Goal: Book appointment/travel/reservation

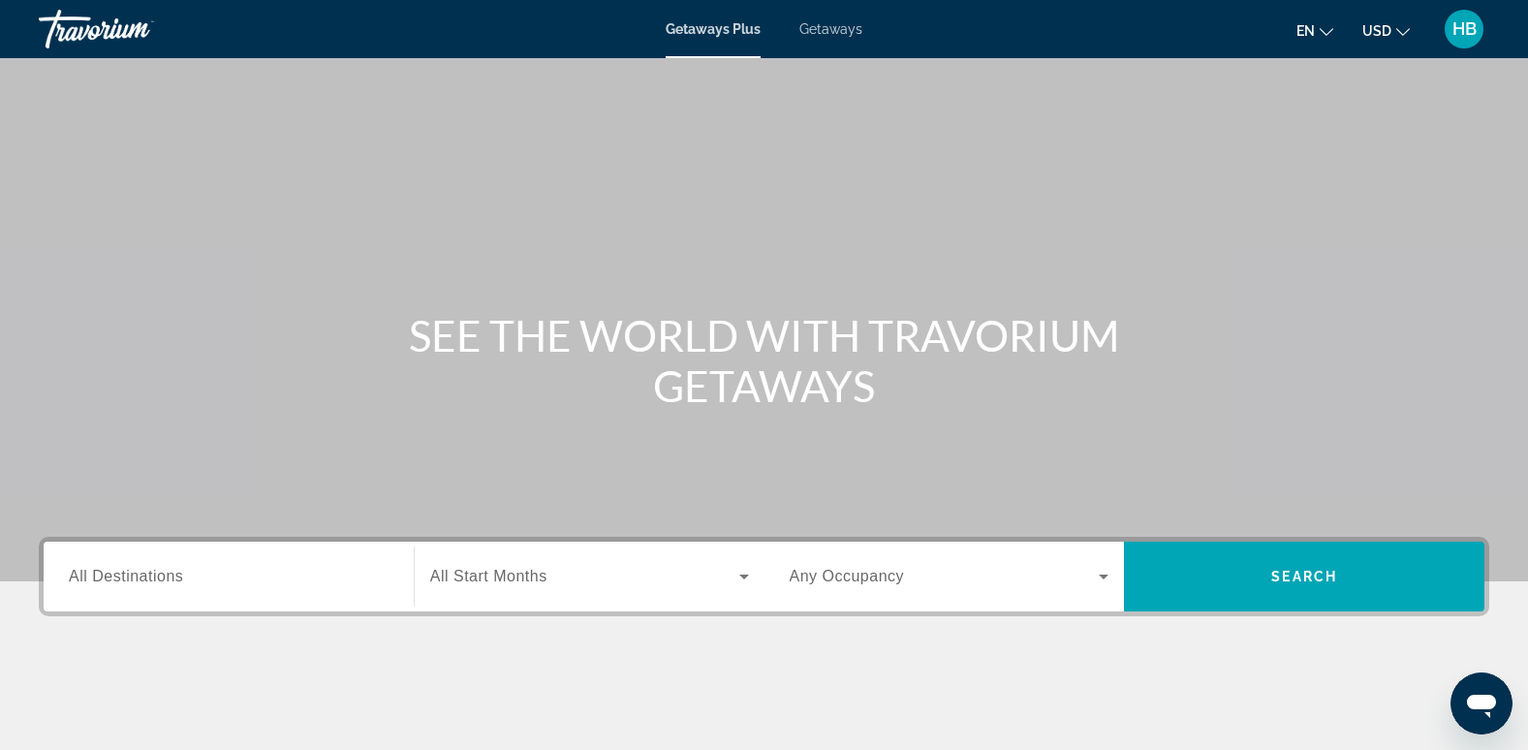
click at [818, 22] on span "Getaways" at bounding box center [830, 28] width 63 height 15
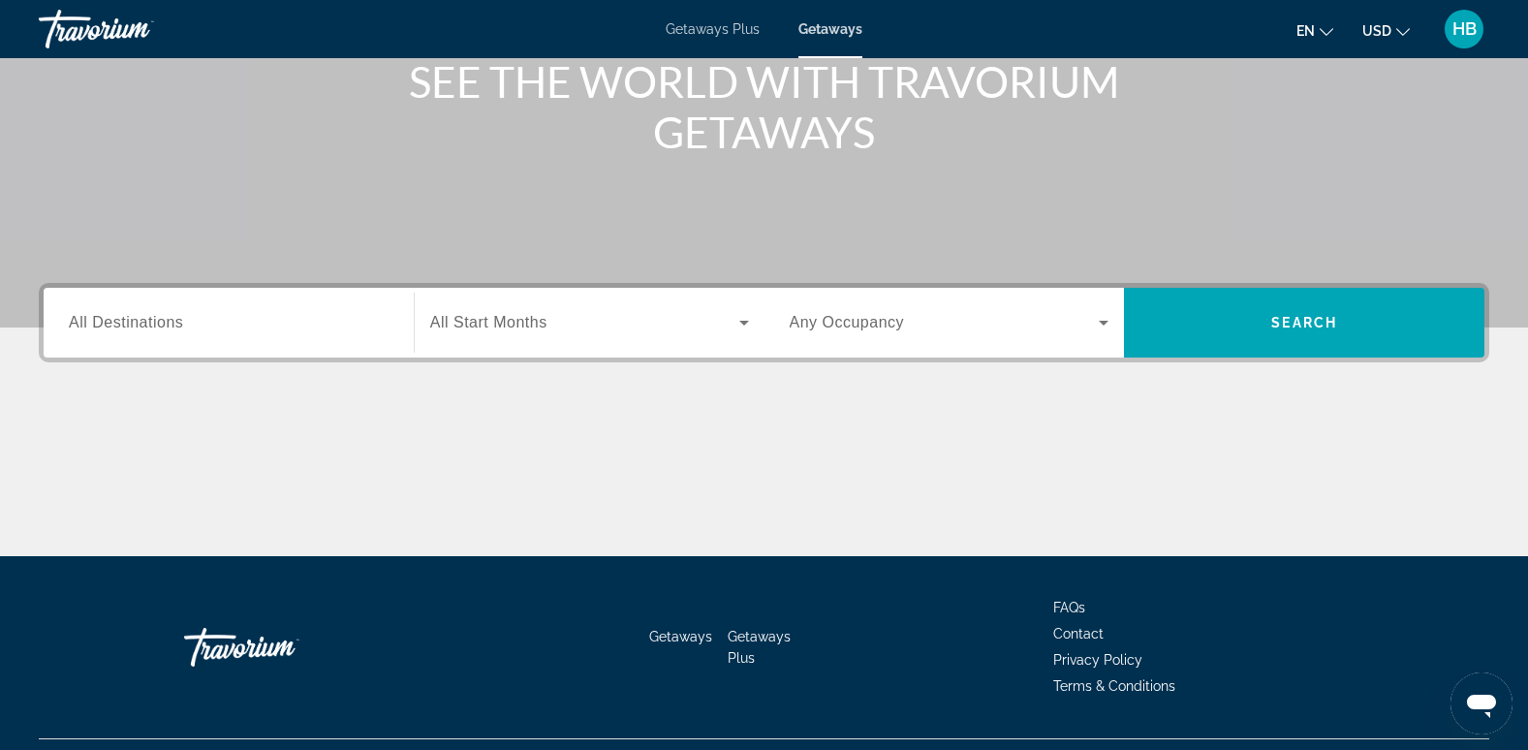
scroll to position [291, 0]
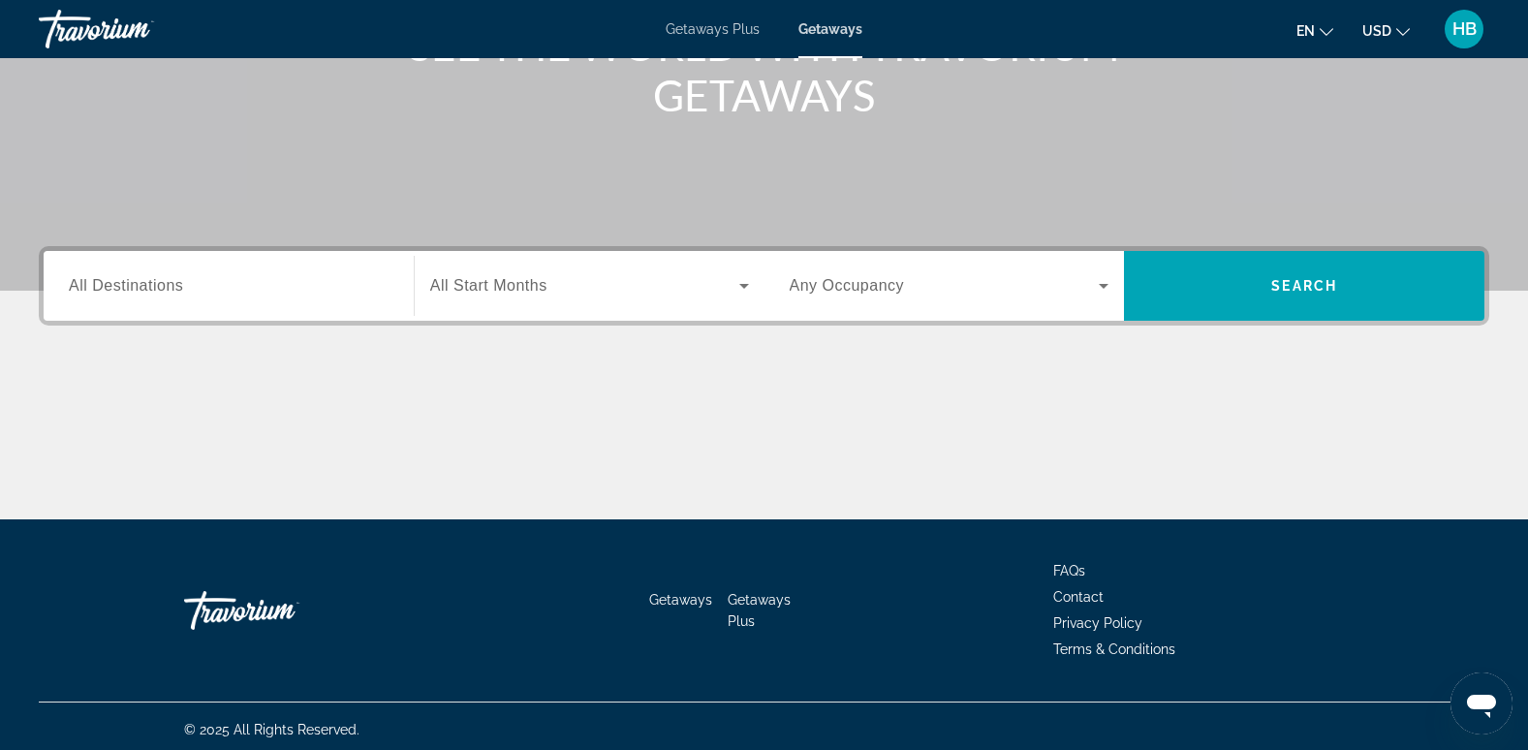
click at [111, 282] on span "All Destinations" at bounding box center [126, 285] width 114 height 16
click at [111, 282] on input "Destination All Destinations" at bounding box center [229, 286] width 320 height 23
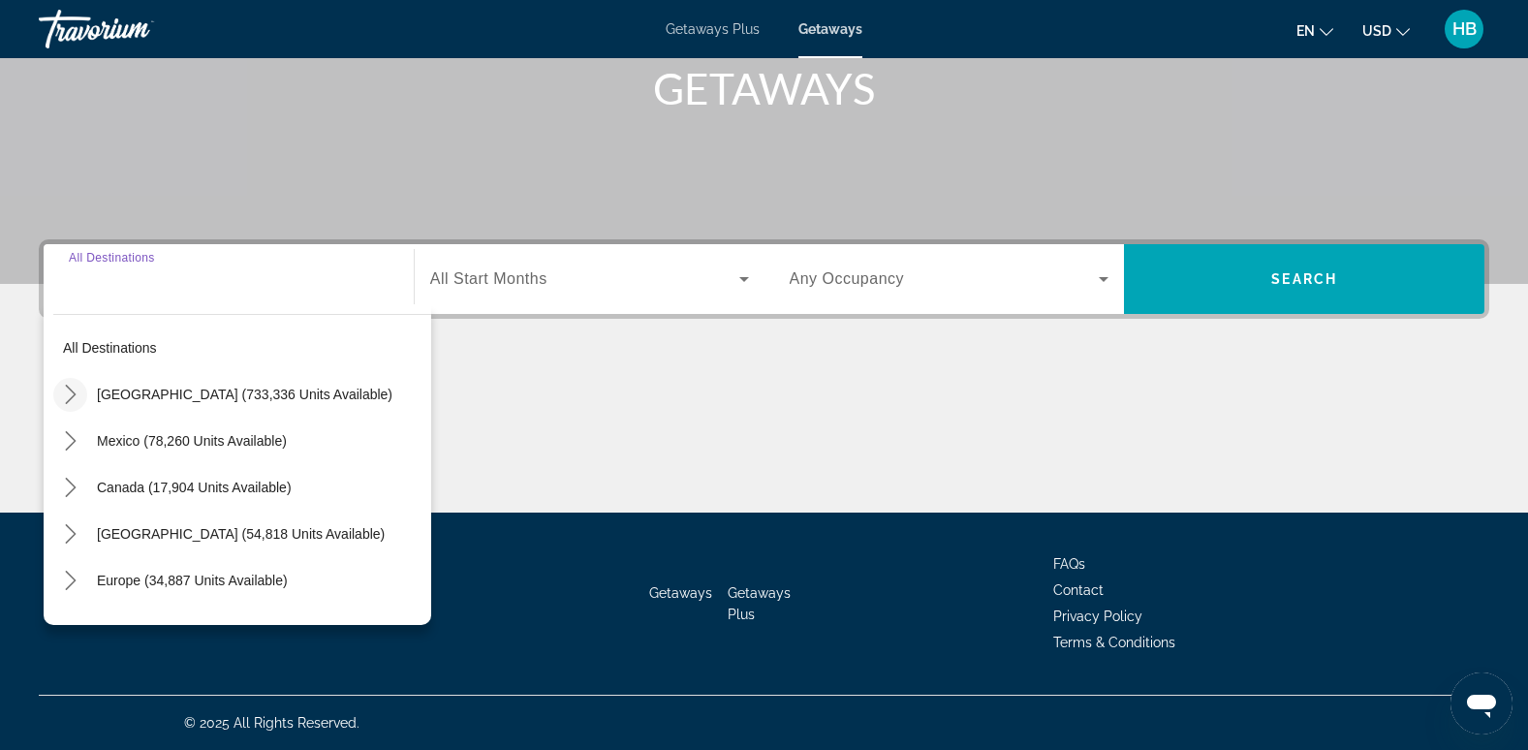
click at [71, 387] on icon "Toggle United States (733,336 units available) submenu" at bounding box center [70, 394] width 19 height 19
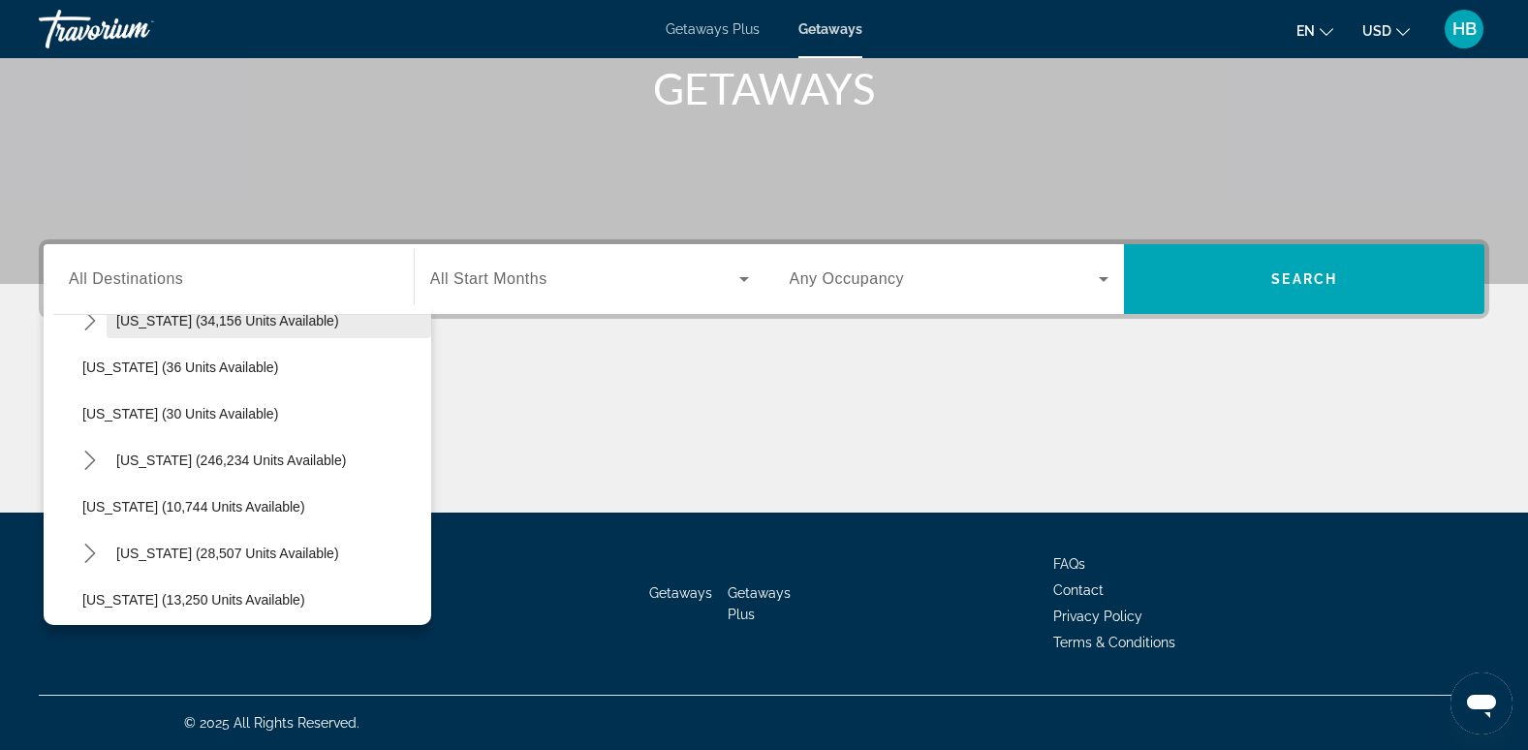
scroll to position [347, 0]
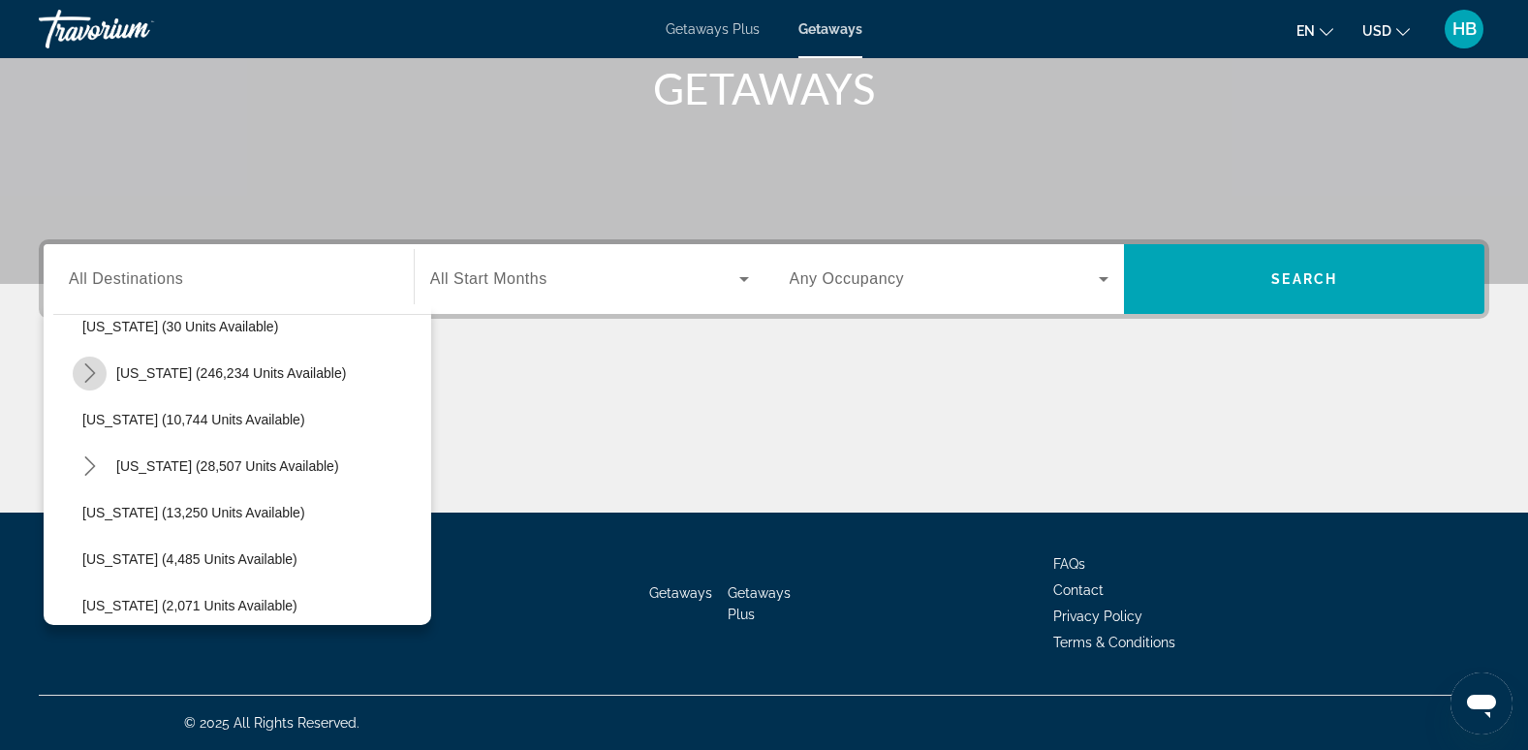
click at [87, 370] on icon "Toggle Florida (246,234 units available) submenu" at bounding box center [89, 372] width 19 height 19
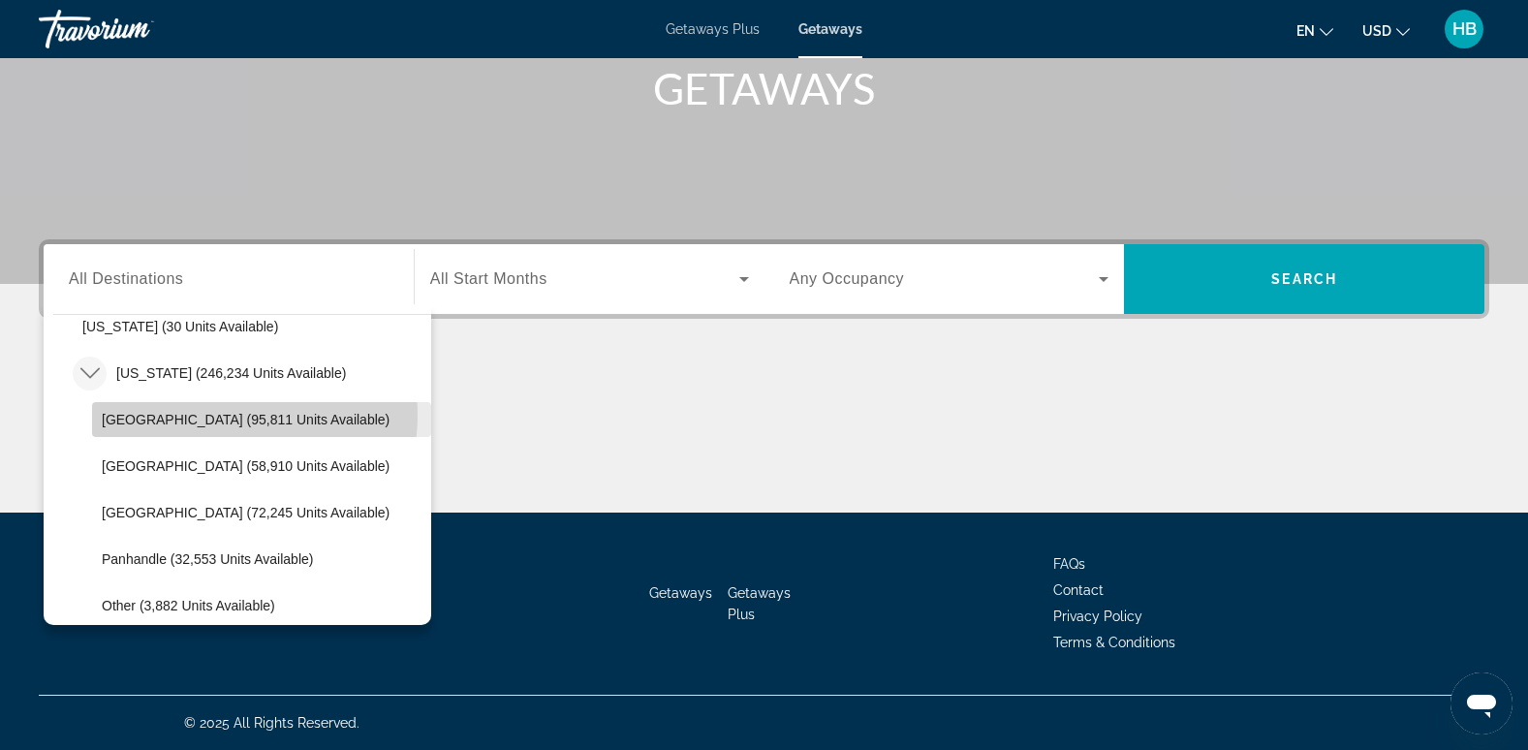
click at [215, 415] on span "[GEOGRAPHIC_DATA] (95,811 units available)" at bounding box center [246, 419] width 288 height 15
type input "**********"
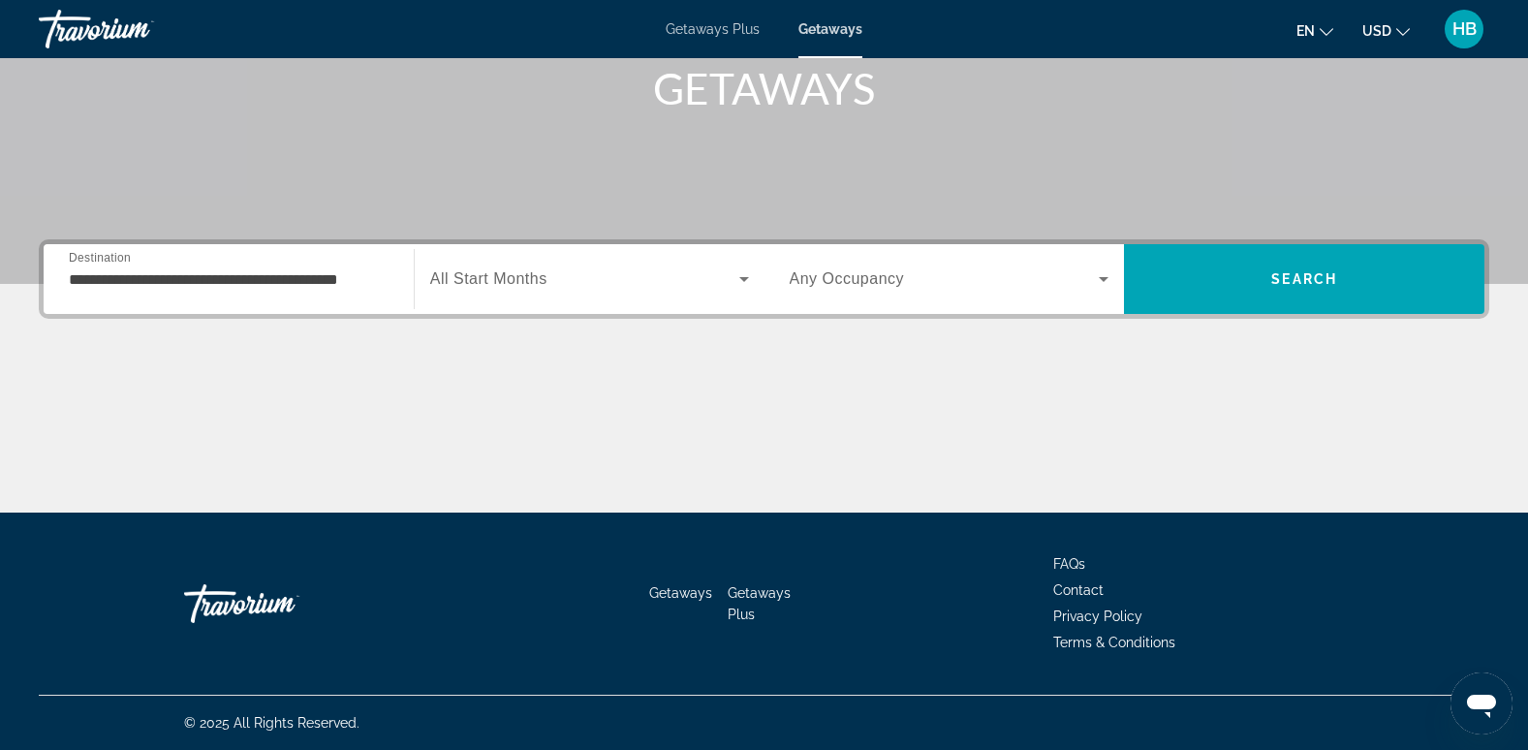
click at [516, 261] on div "Search widget" at bounding box center [589, 279] width 319 height 54
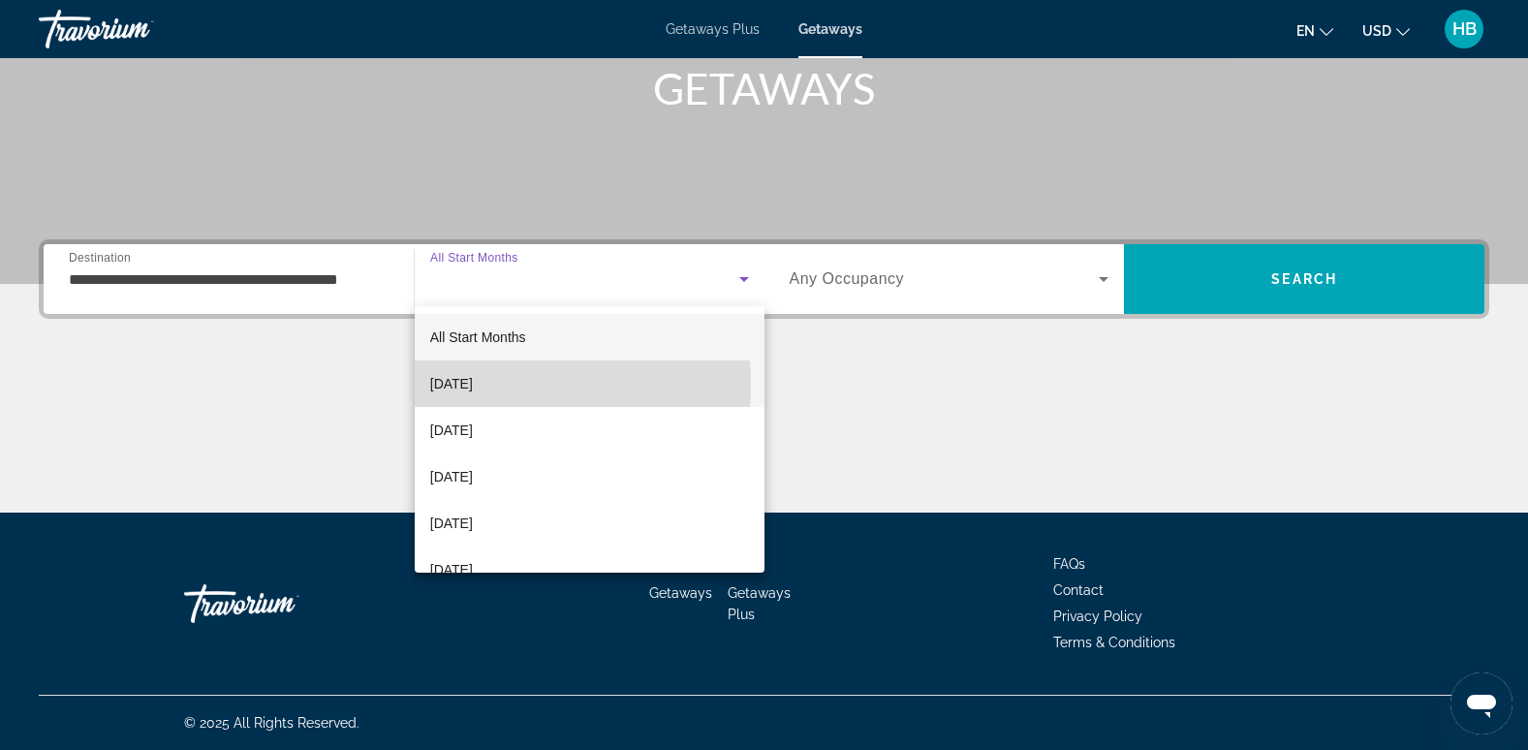
click at [462, 386] on span "[DATE]" at bounding box center [451, 383] width 43 height 23
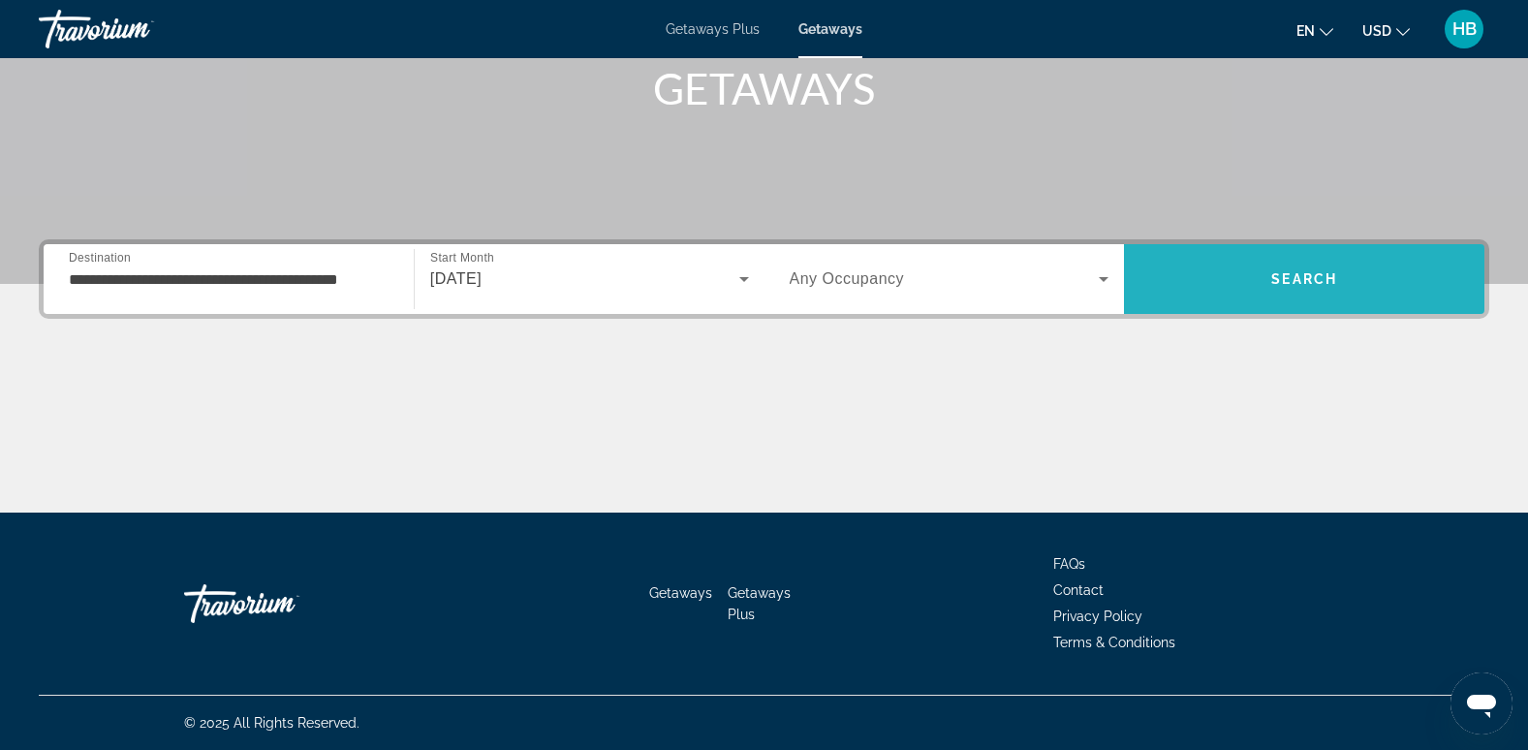
click at [1314, 284] on span "Search" at bounding box center [1304, 278] width 66 height 15
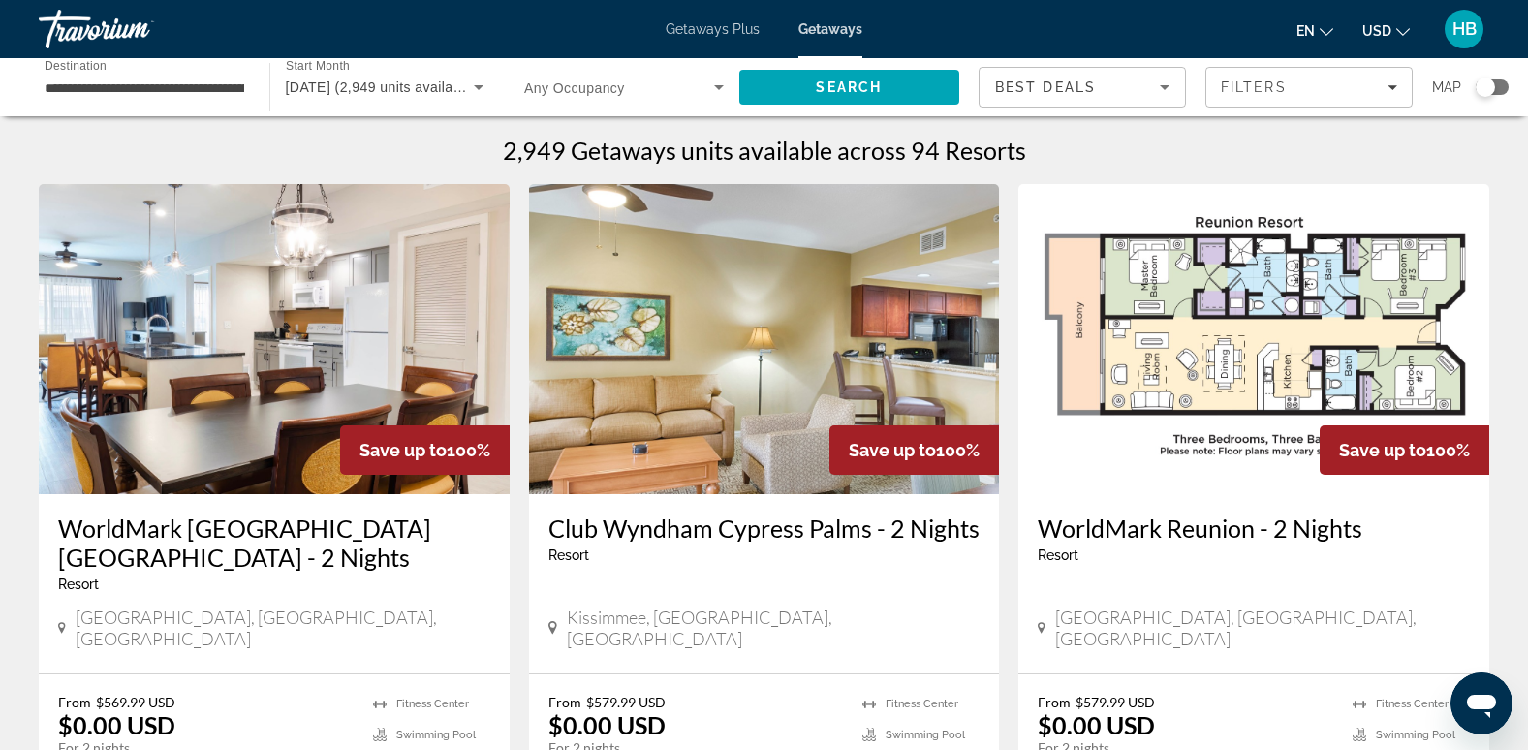
drag, startPoint x: 1218, startPoint y: 429, endPoint x: 1219, endPoint y: 472, distance: 42.6
click at [1219, 472] on img "Main content" at bounding box center [1253, 339] width 471 height 310
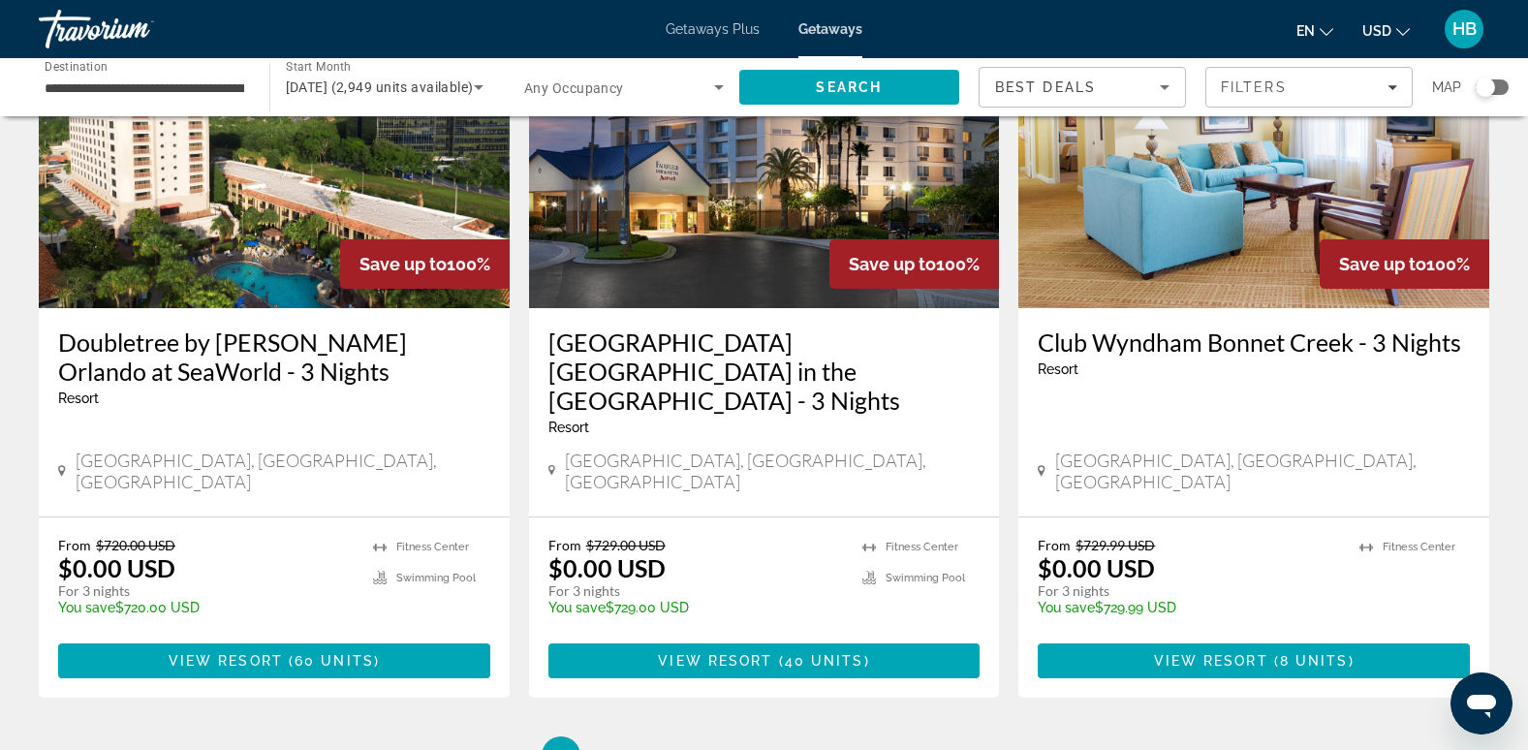
scroll to position [2399, 0]
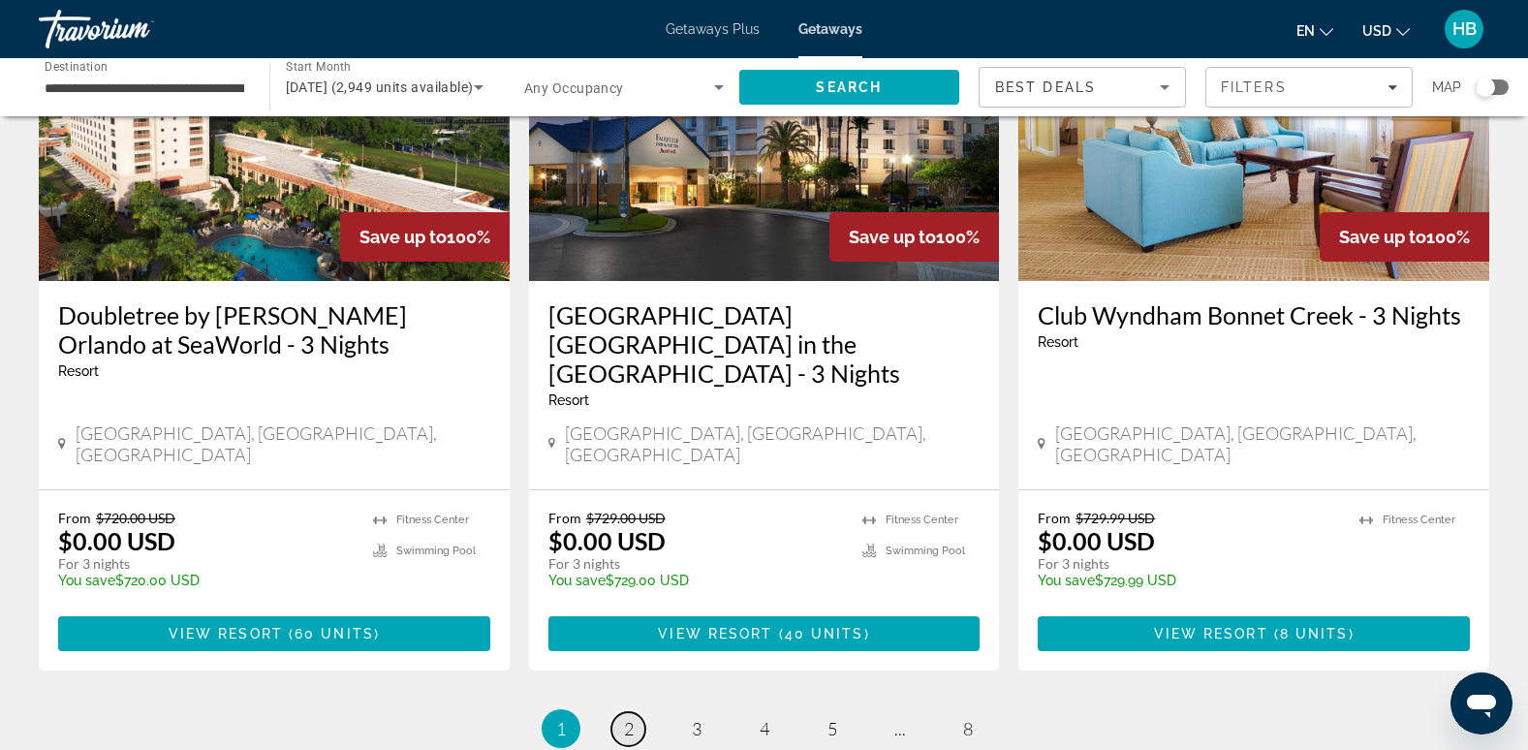
click at [633, 718] on span "2" at bounding box center [629, 728] width 10 height 21
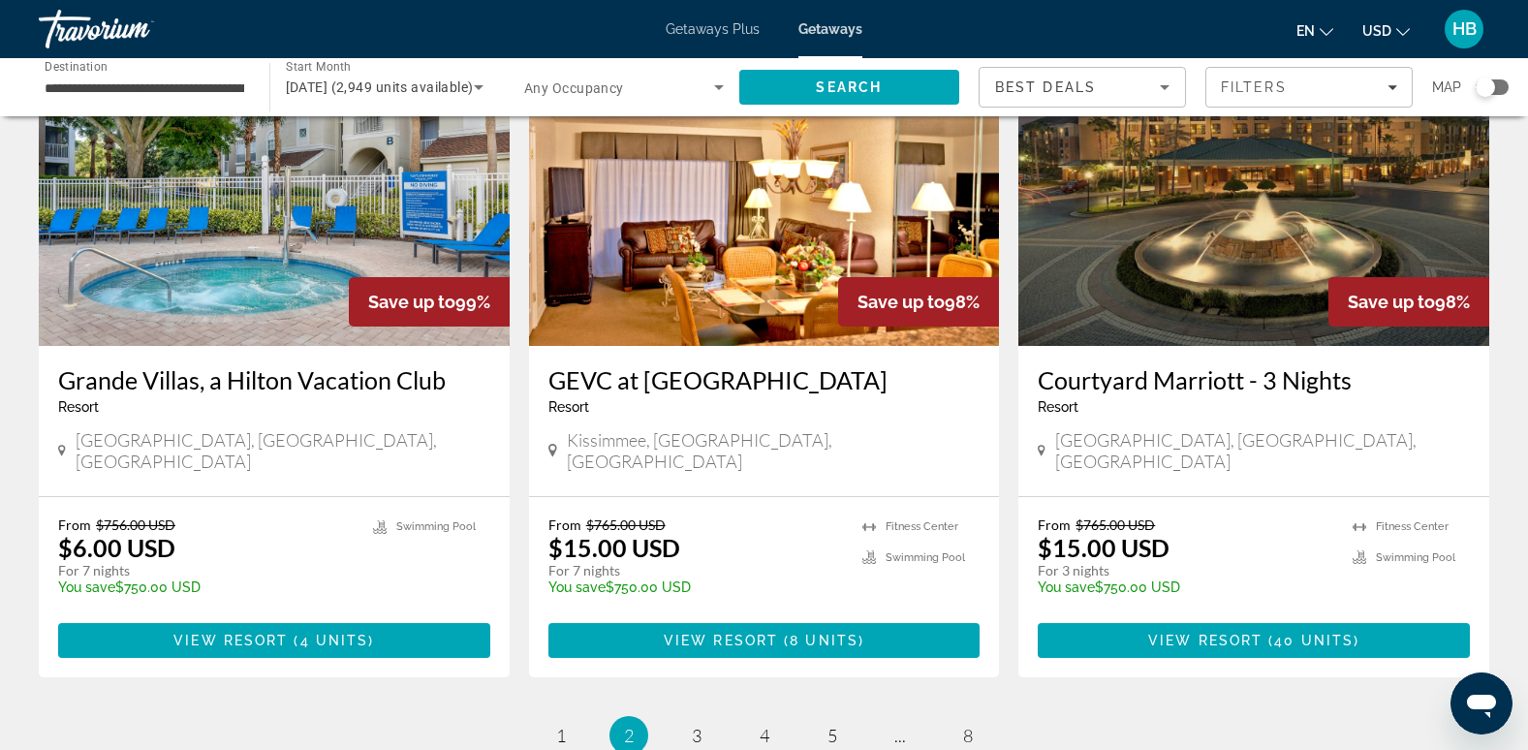
scroll to position [2289, 0]
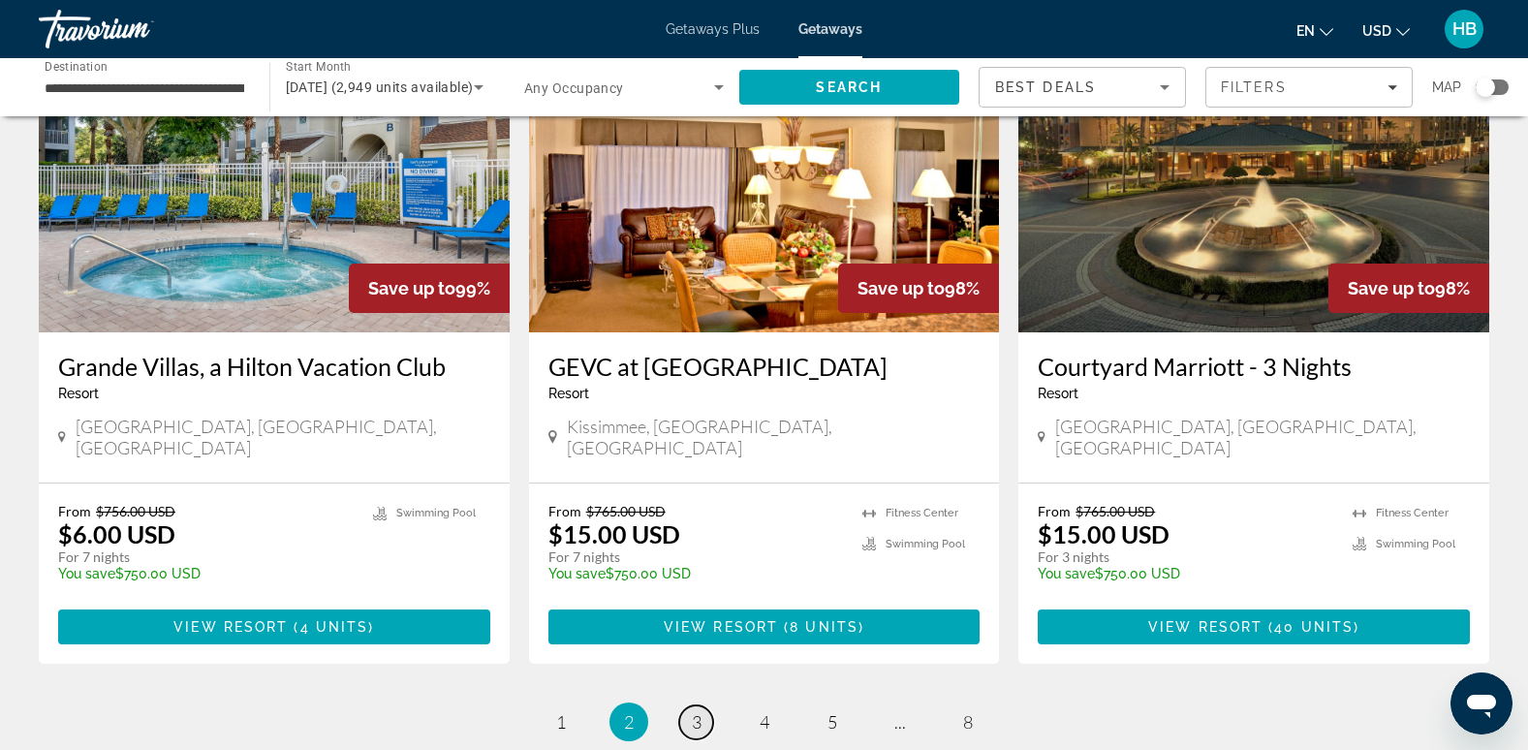
click at [700, 711] on span "3" at bounding box center [697, 721] width 10 height 21
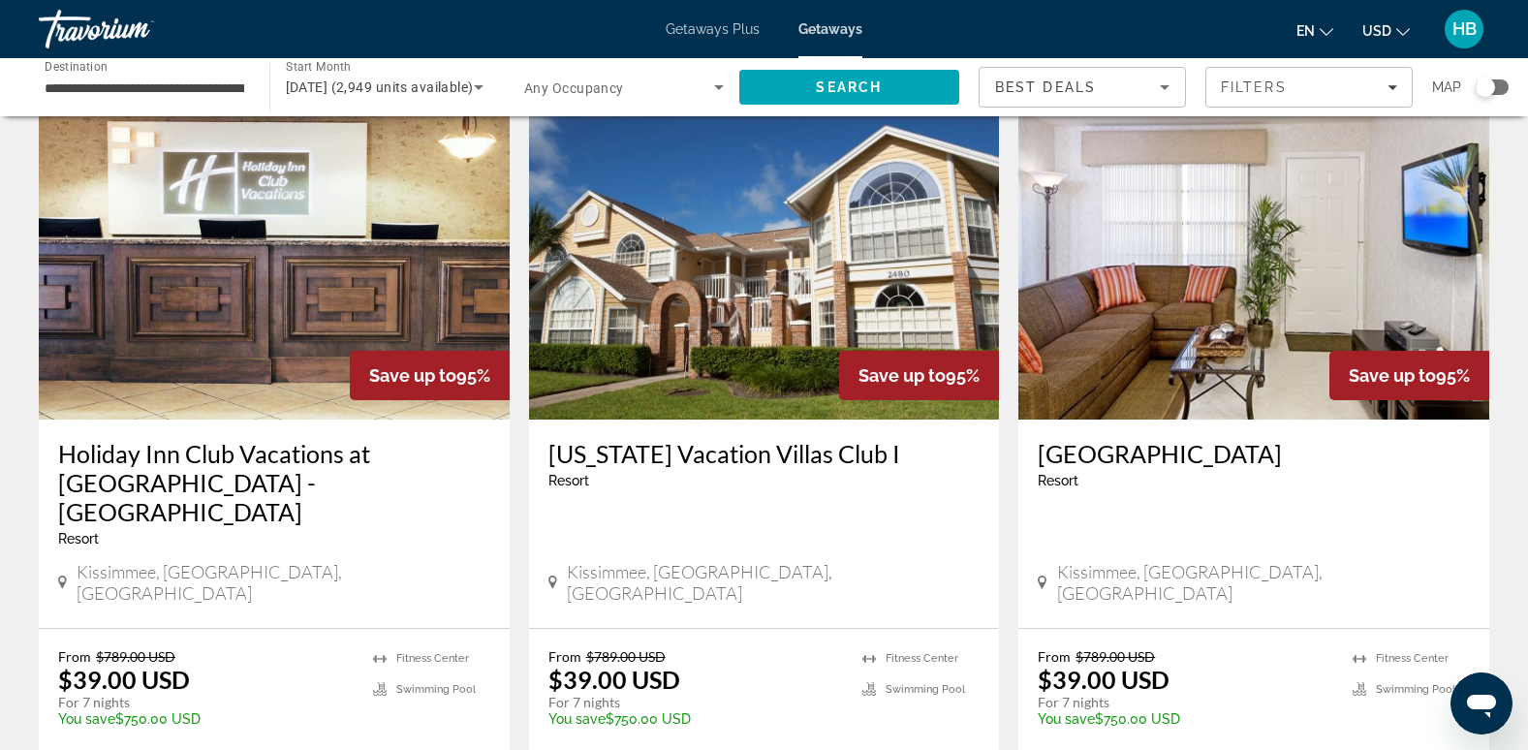
scroll to position [2245, 0]
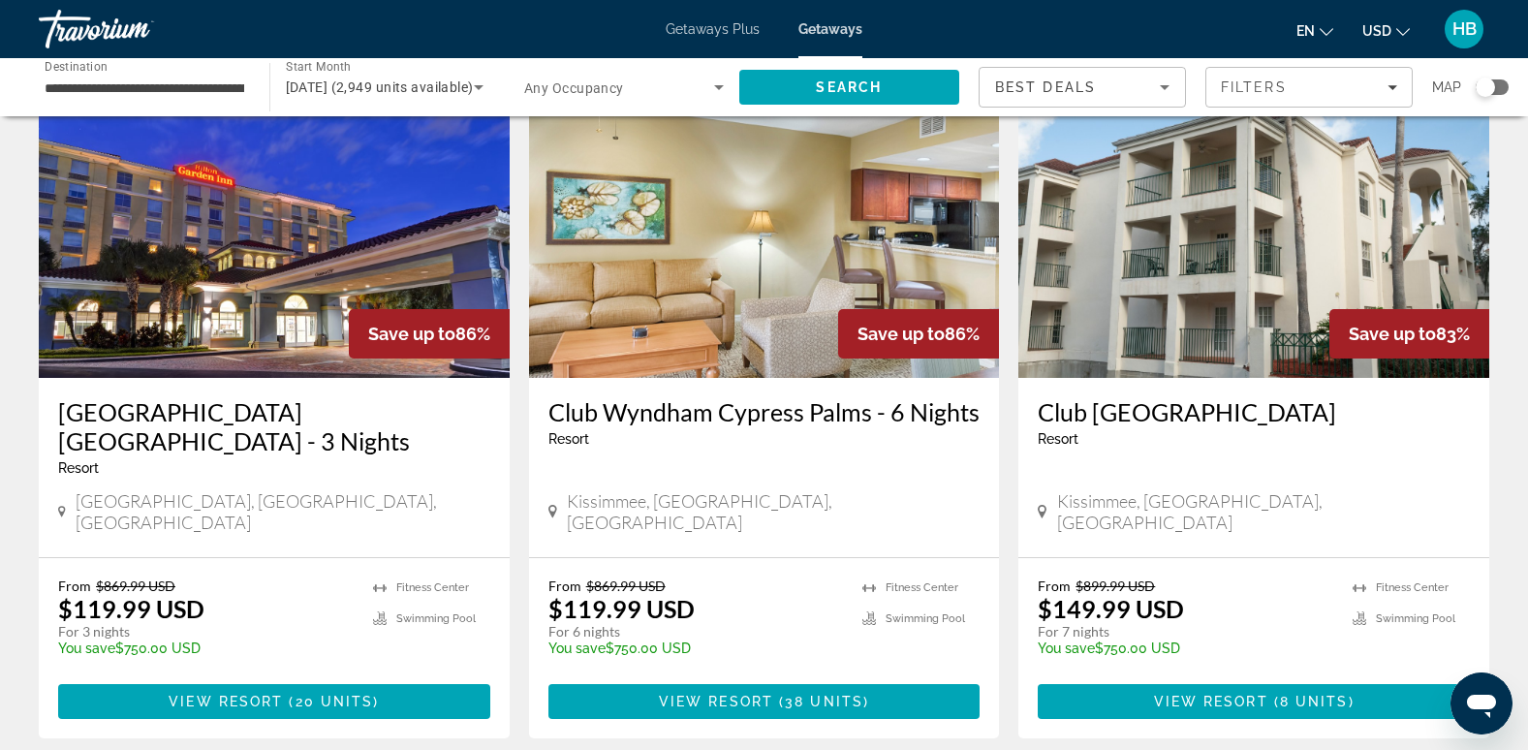
scroll to position [2281, 0]
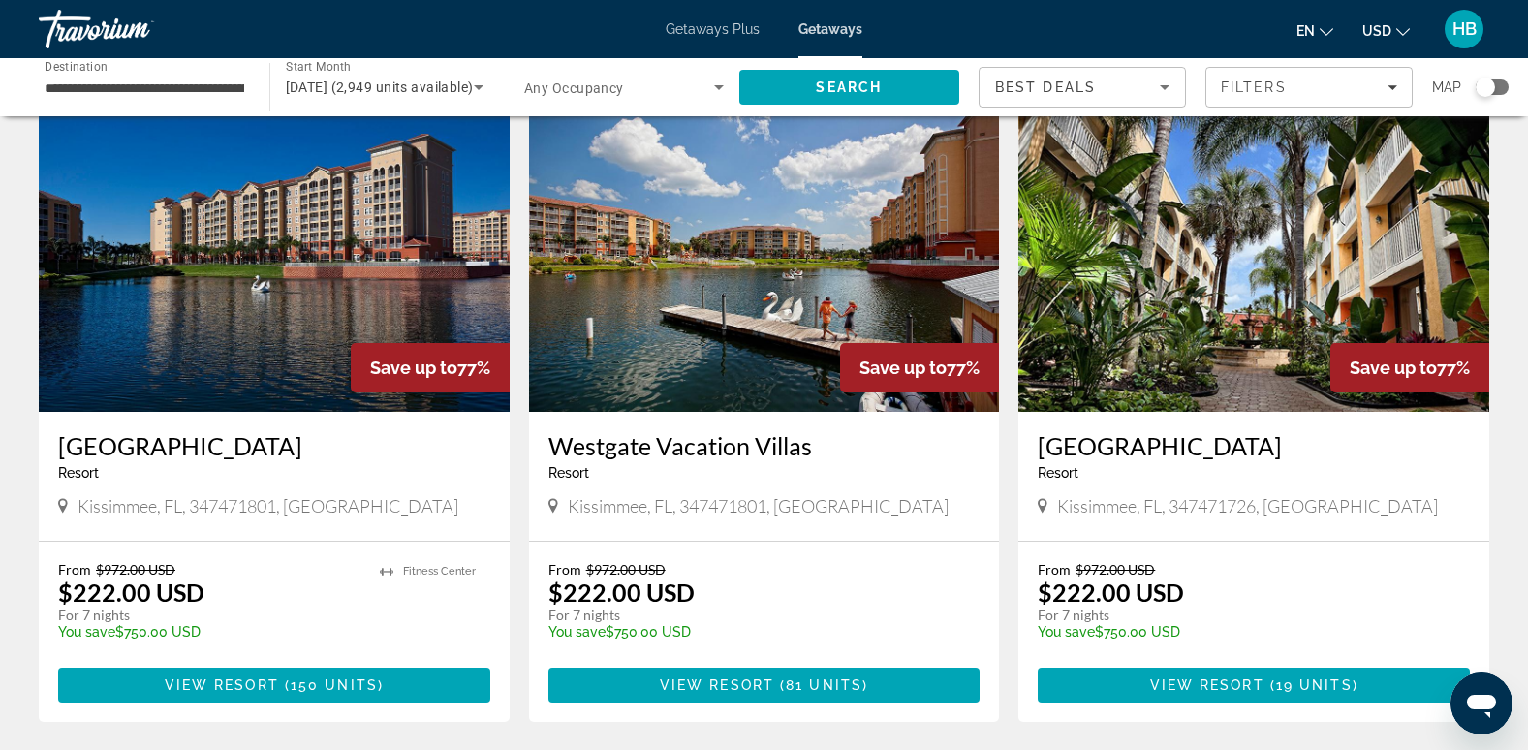
scroll to position [2252, 0]
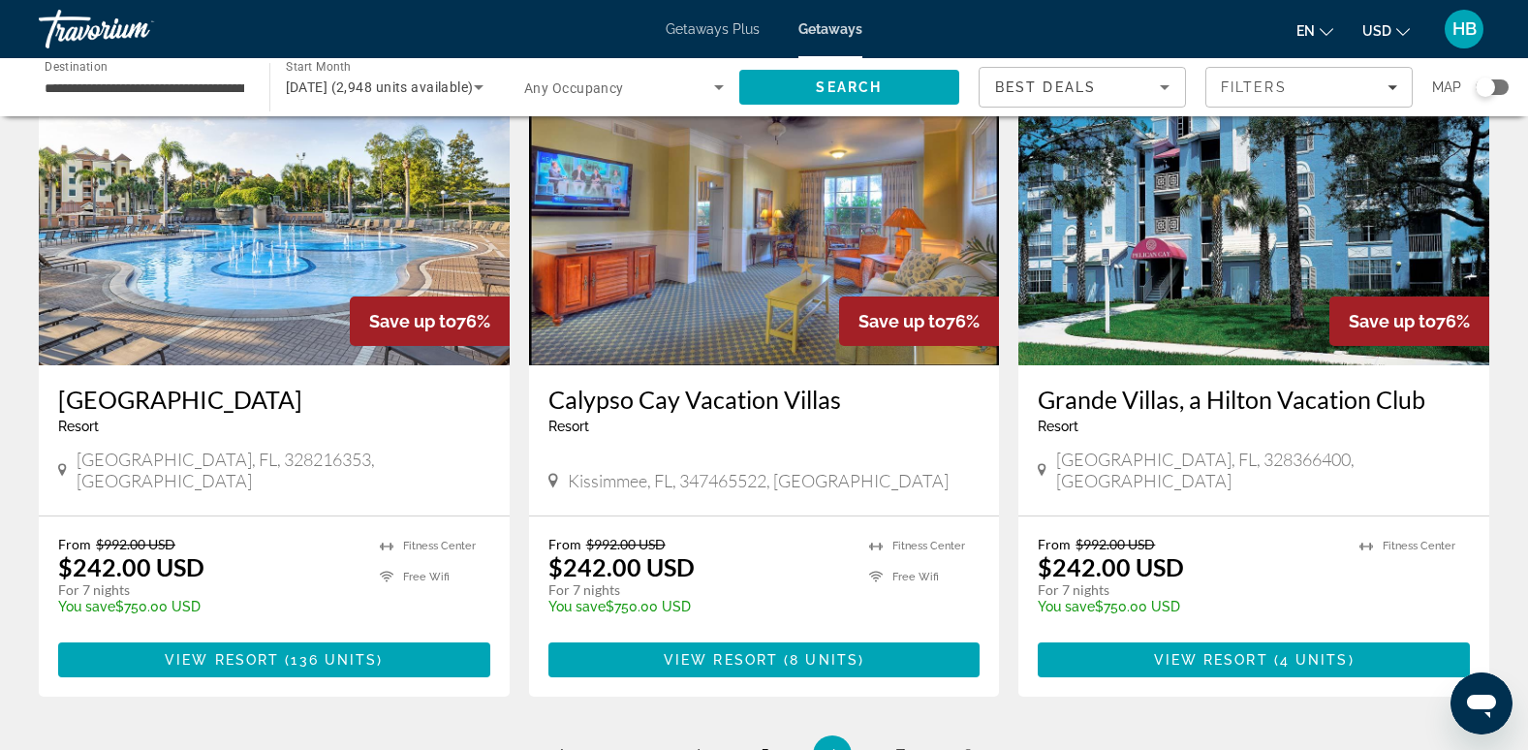
scroll to position [2249, 0]
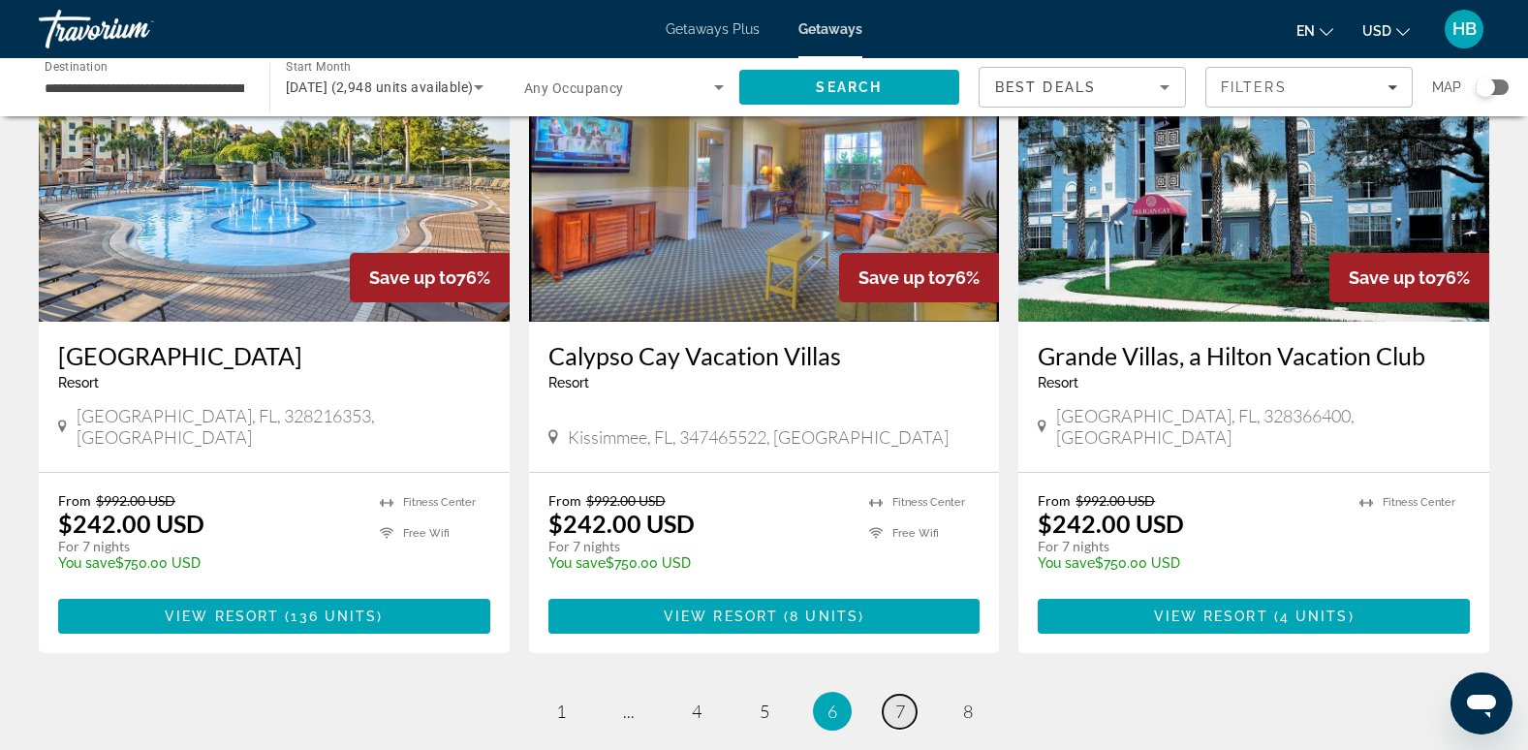
click at [905, 695] on link "page 7" at bounding box center [900, 712] width 34 height 34
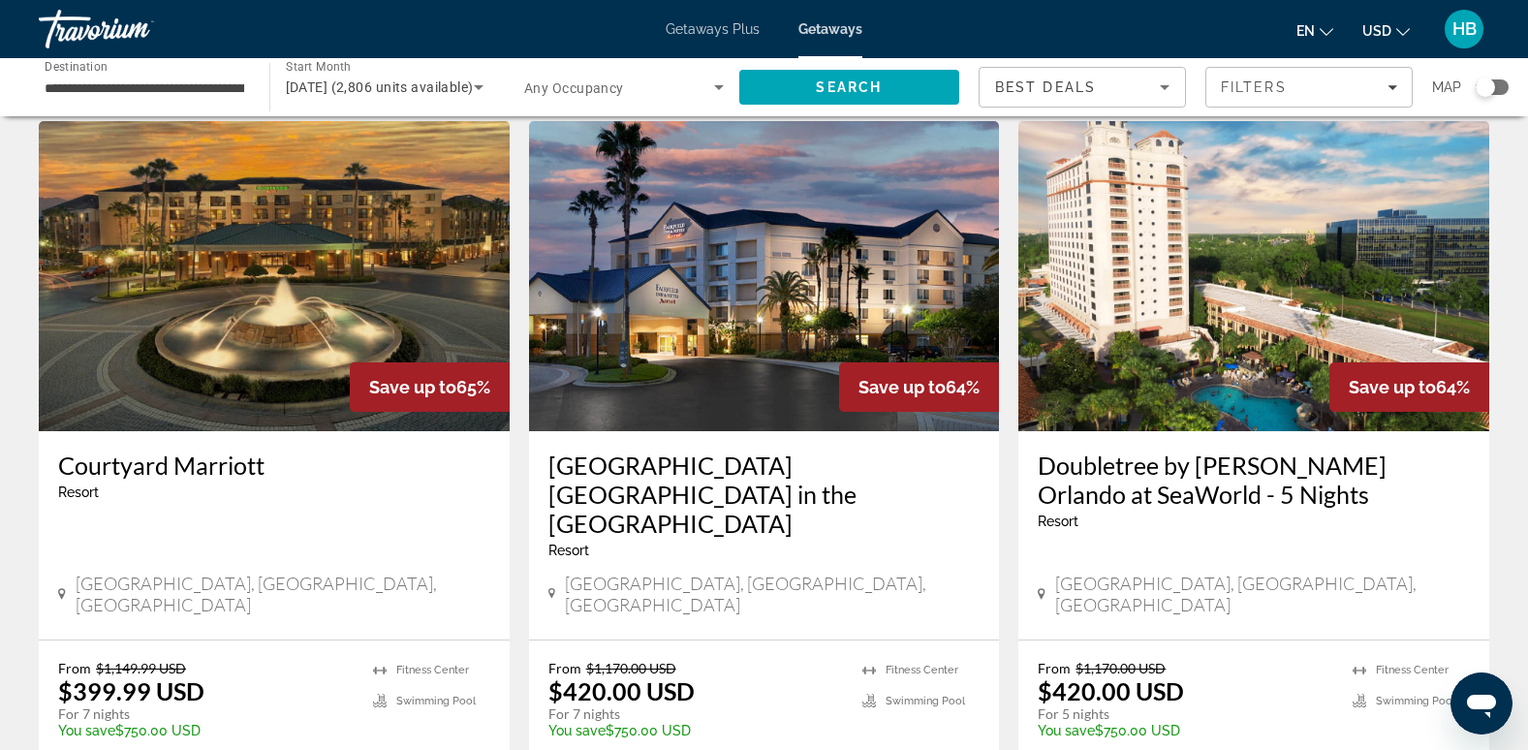
scroll to position [2254, 0]
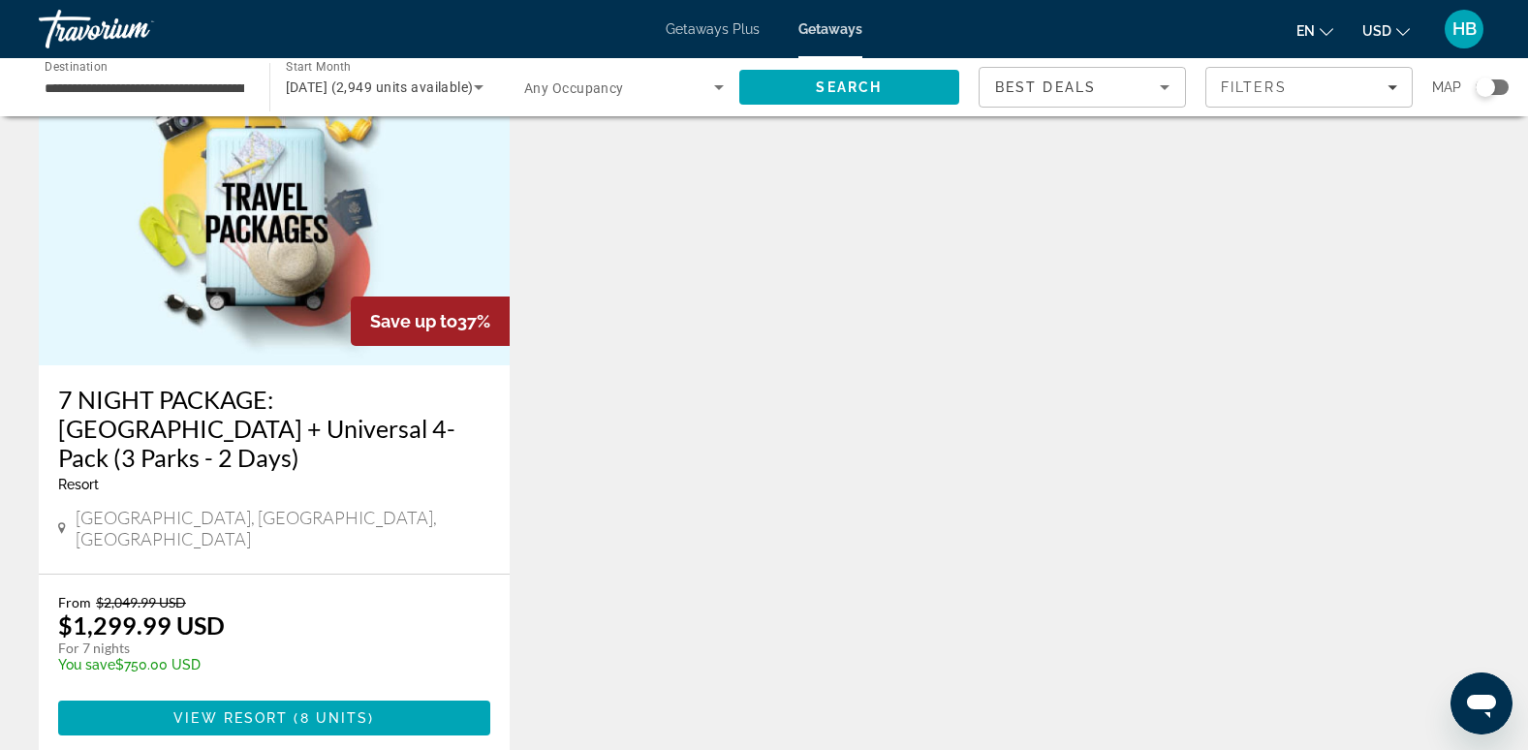
scroll to position [2305, 0]
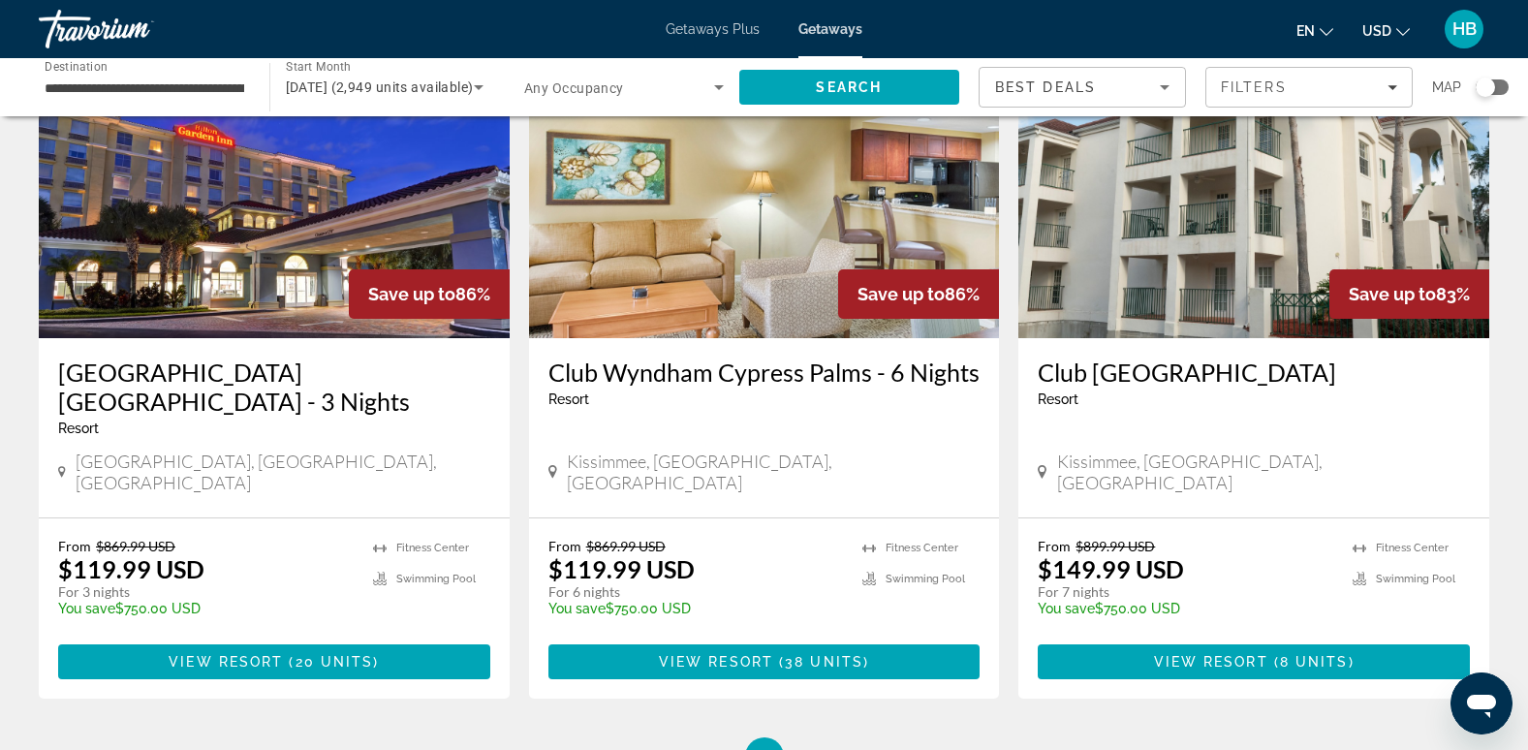
scroll to position [2322, 0]
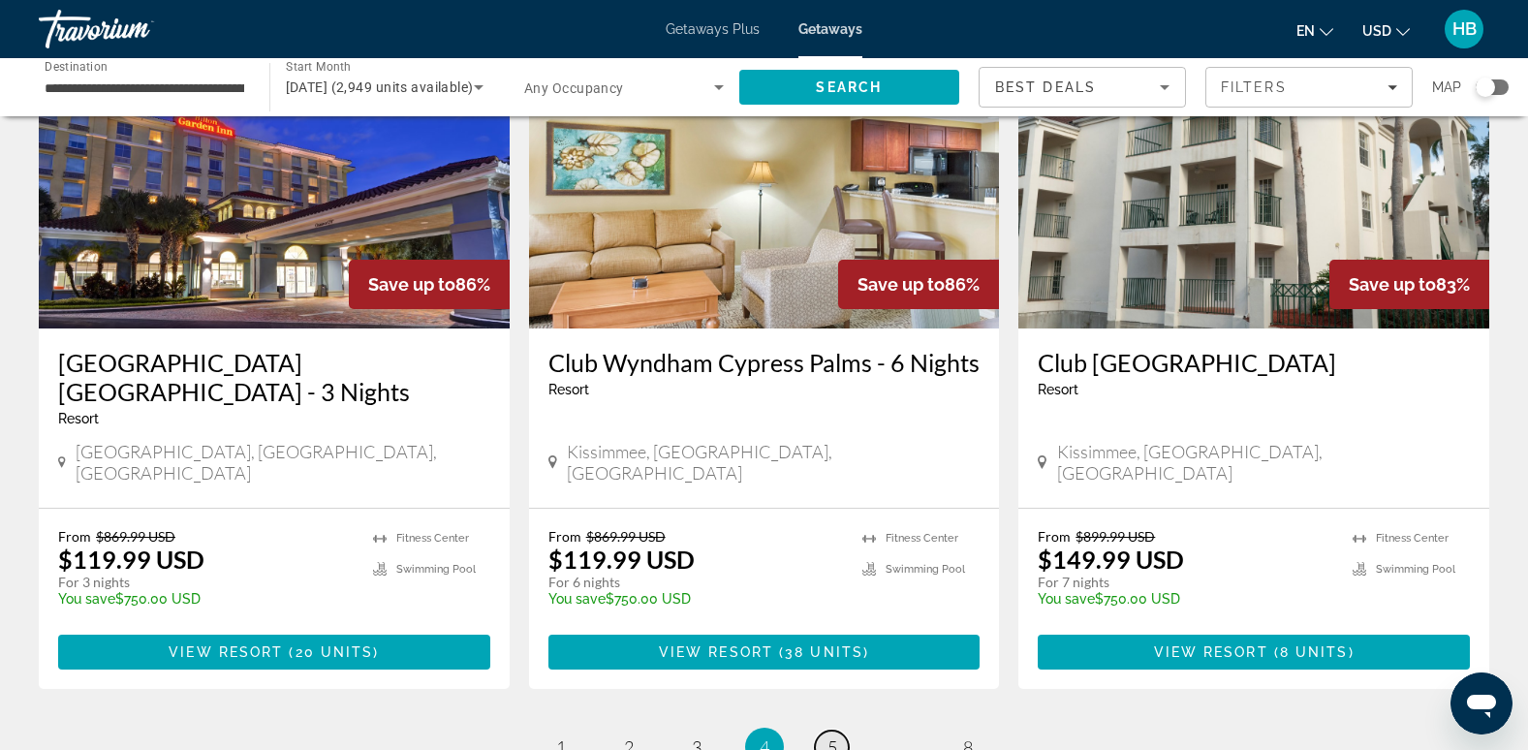
click at [824, 730] on link "page 5" at bounding box center [832, 747] width 34 height 34
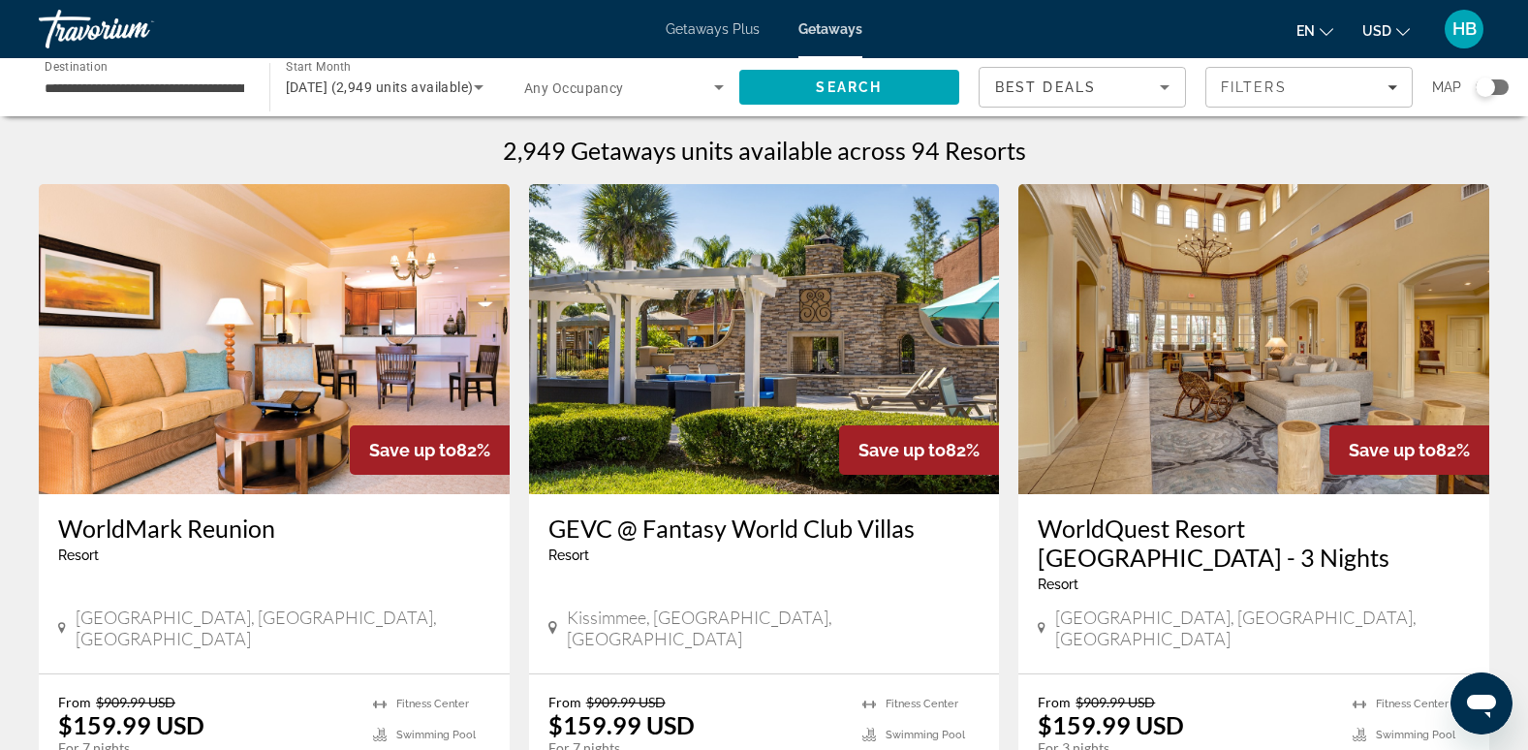
click at [334, 320] on img "Main content" at bounding box center [274, 339] width 471 height 310
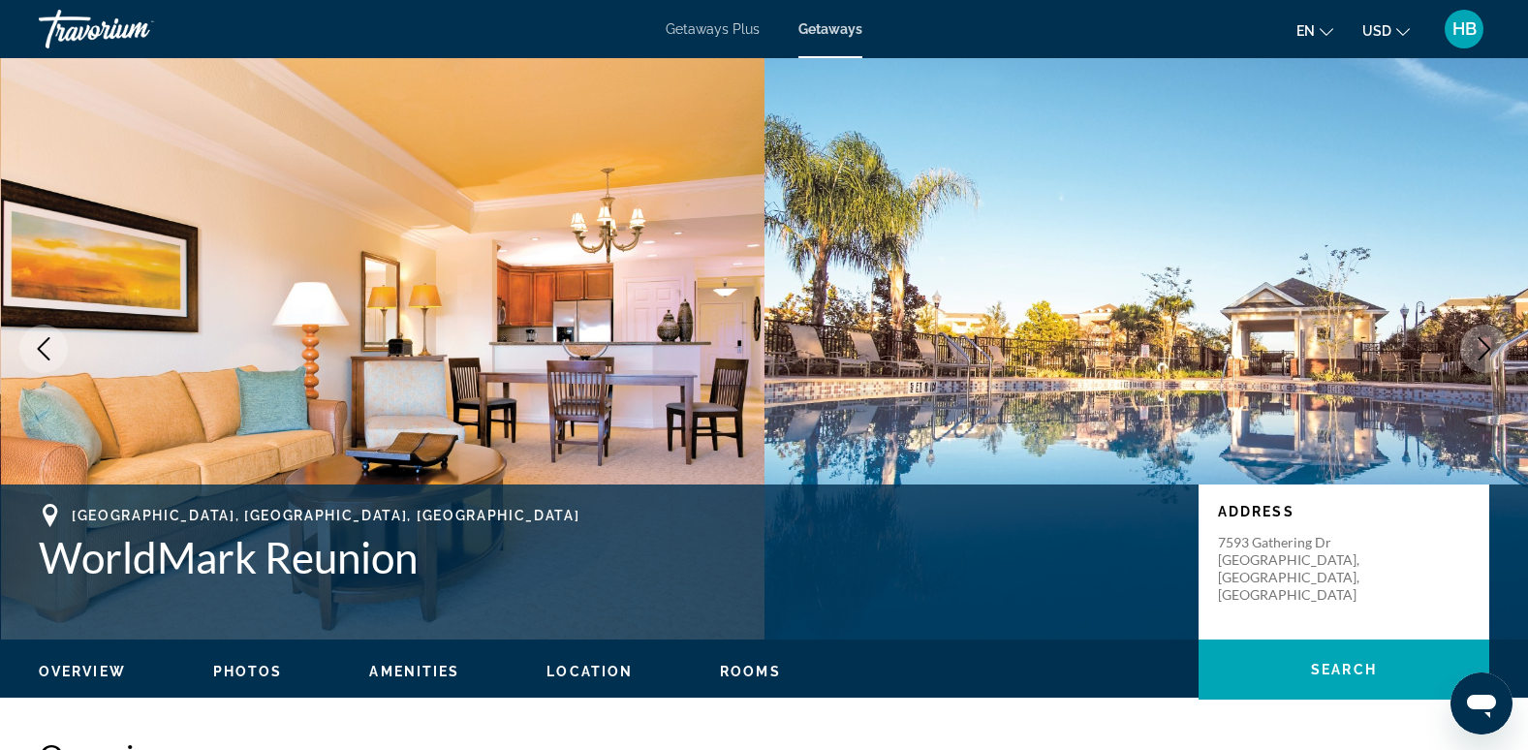
click at [725, 25] on span "Getaways Plus" at bounding box center [713, 28] width 94 height 15
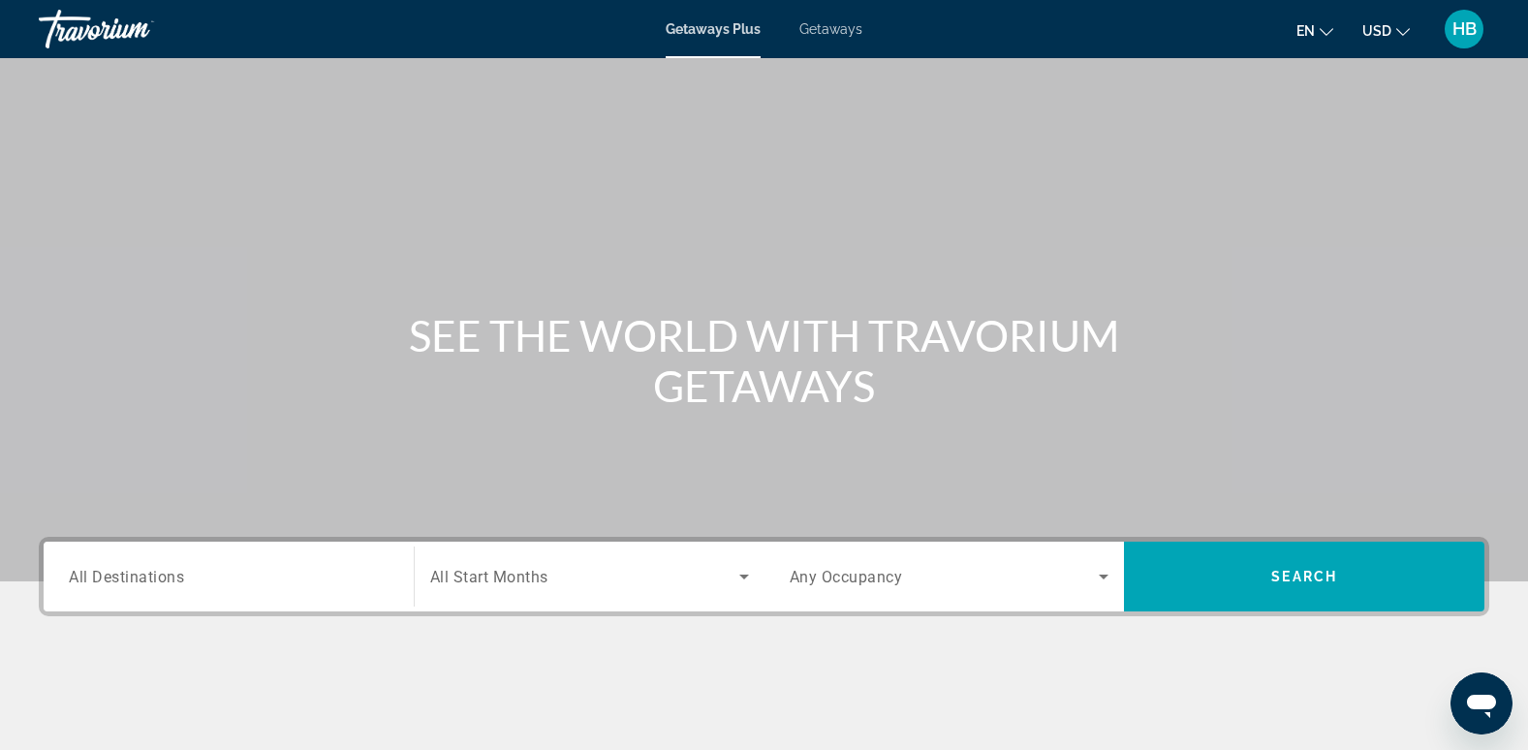
click at [123, 568] on span "All Destinations" at bounding box center [126, 576] width 115 height 18
click at [123, 568] on input "Destination All Destinations" at bounding box center [229, 577] width 320 height 23
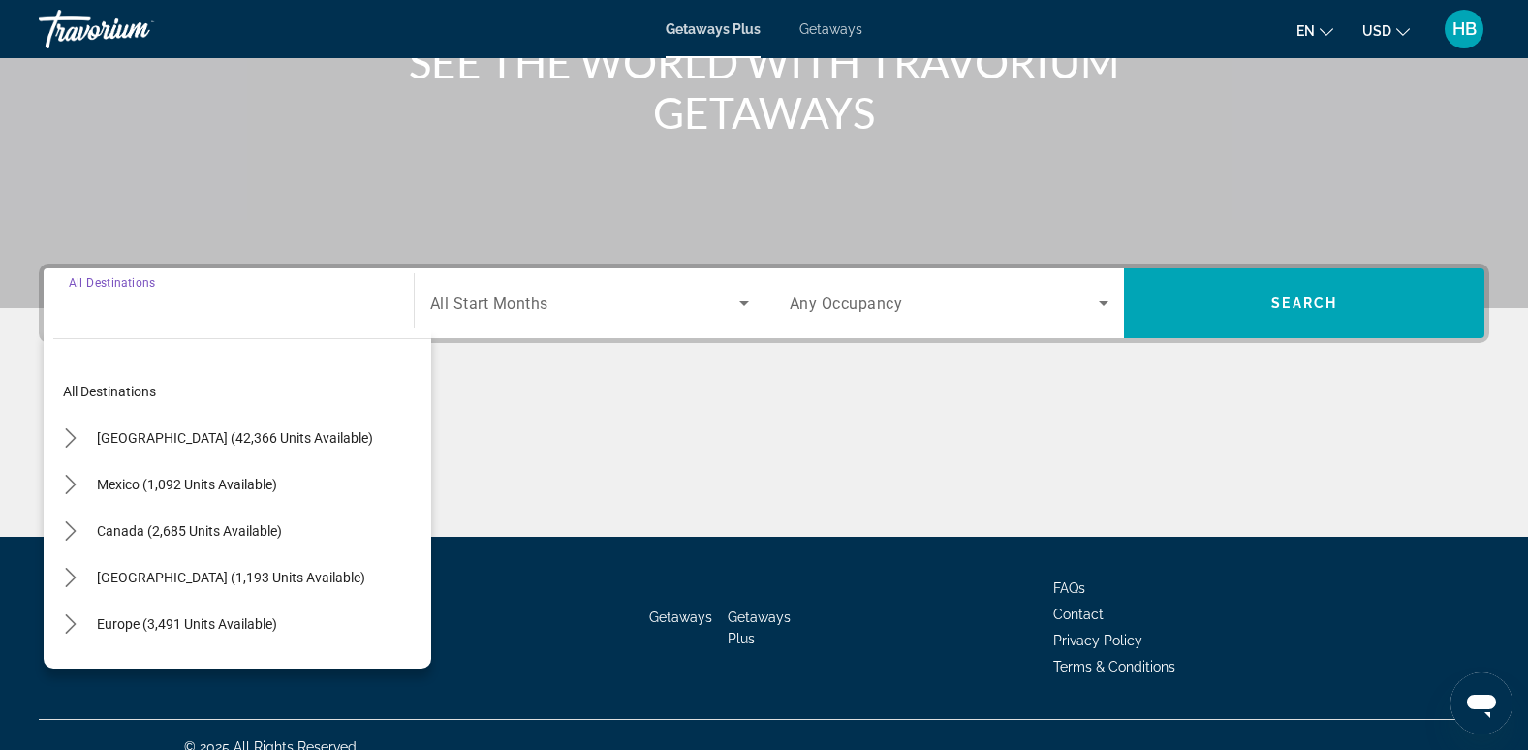
scroll to position [297, 0]
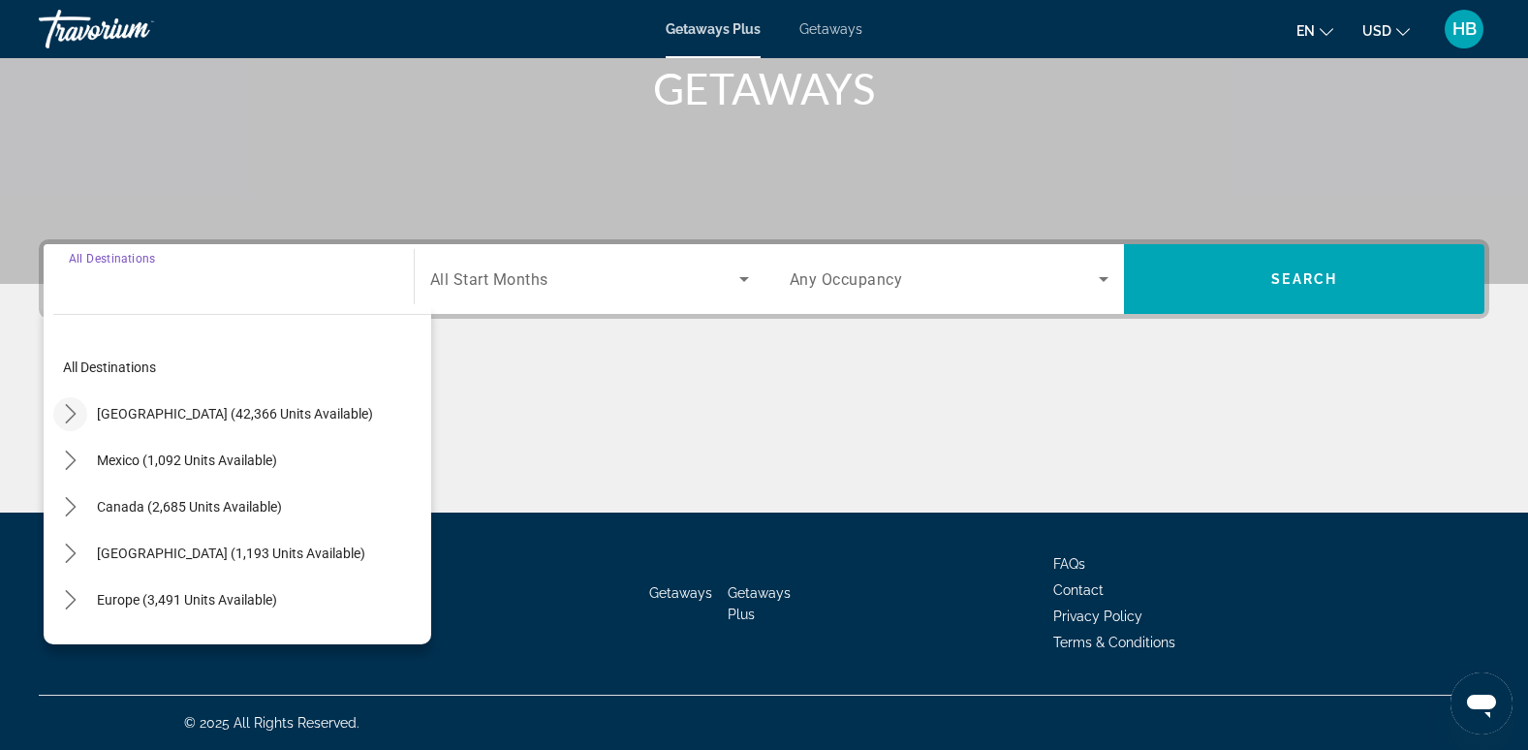
click at [70, 407] on icon "Toggle United States (42,366 units available) submenu" at bounding box center [70, 413] width 19 height 19
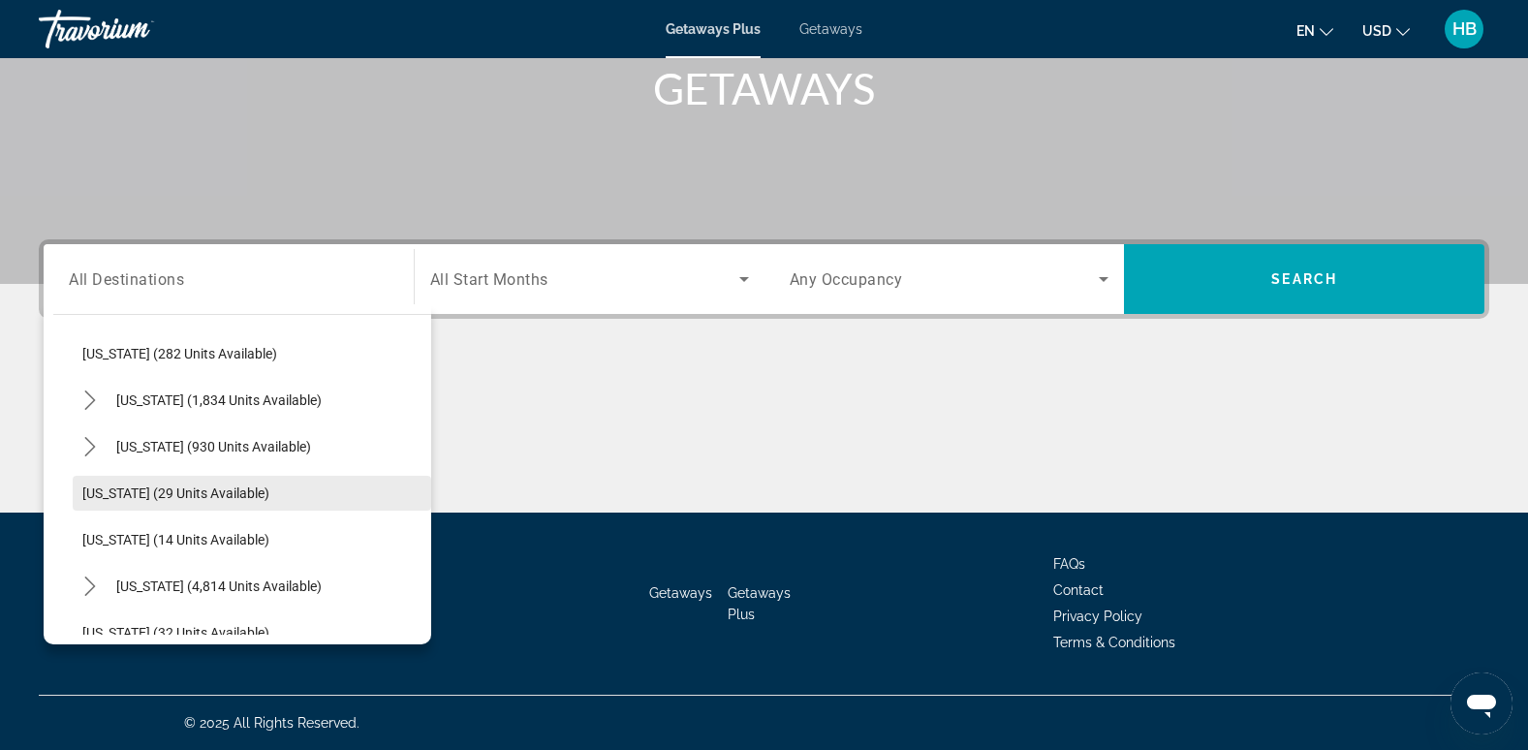
scroll to position [250, 0]
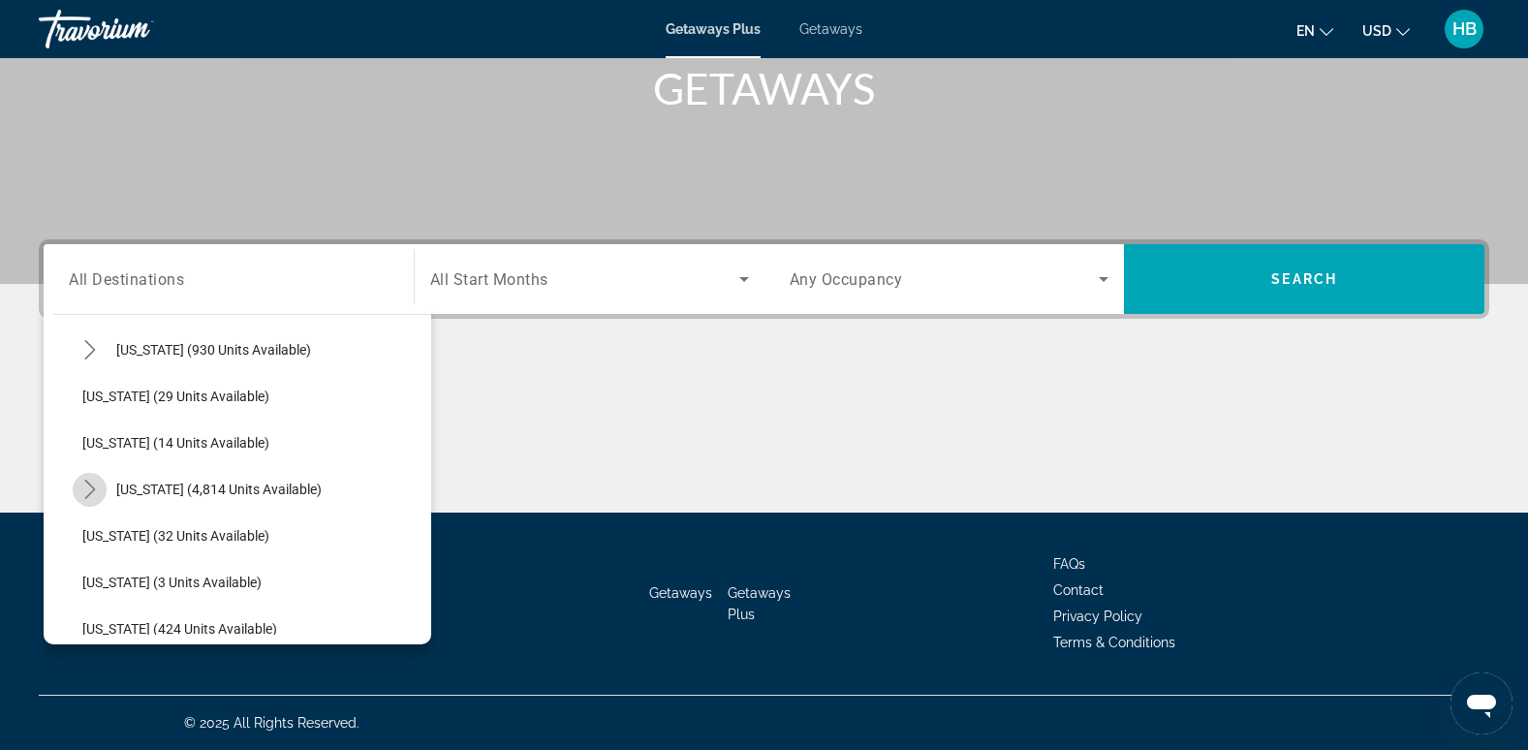
click at [90, 489] on icon "Toggle Florida (4,814 units available) submenu" at bounding box center [89, 489] width 19 height 19
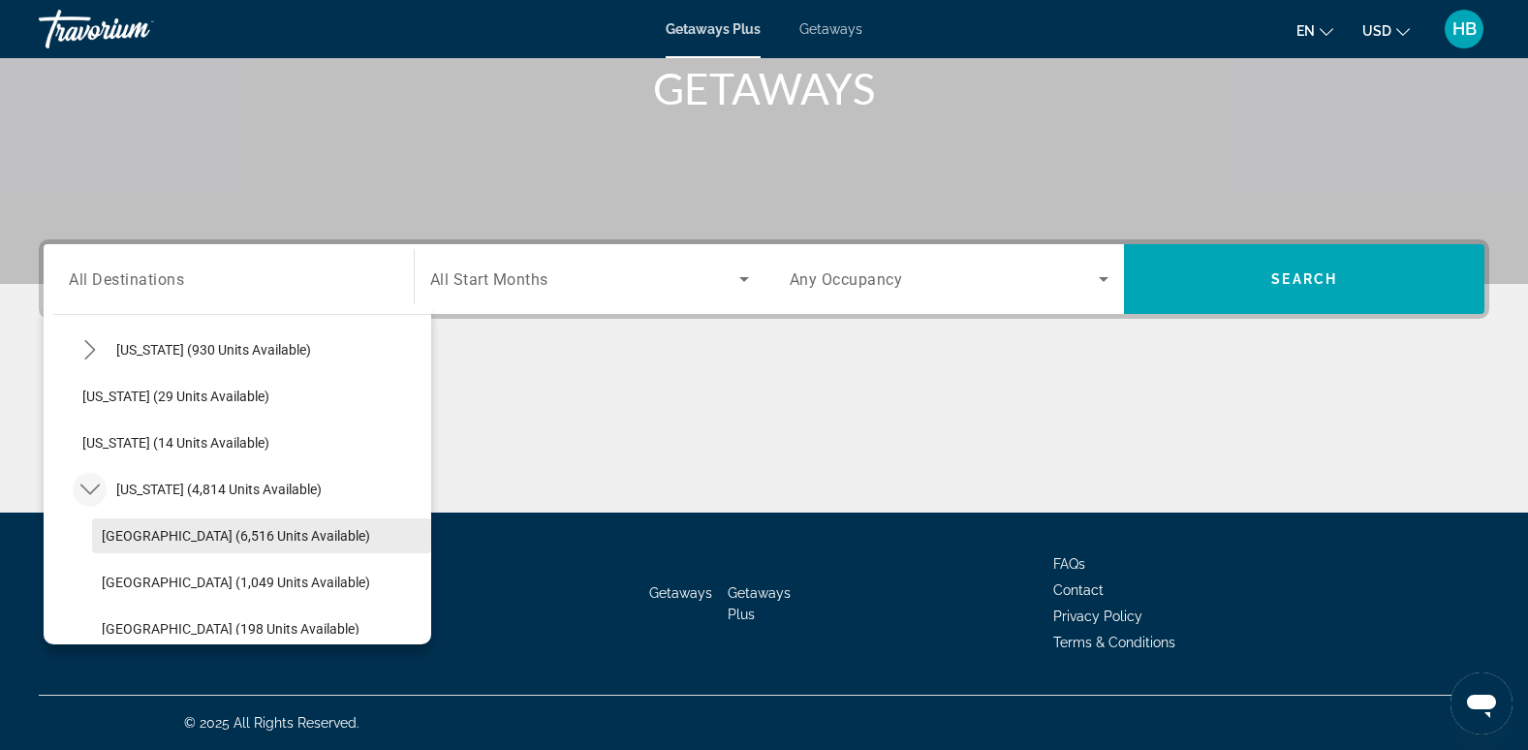
click at [217, 535] on span "[GEOGRAPHIC_DATA] (6,516 units available)" at bounding box center [236, 535] width 268 height 15
type input "**********"
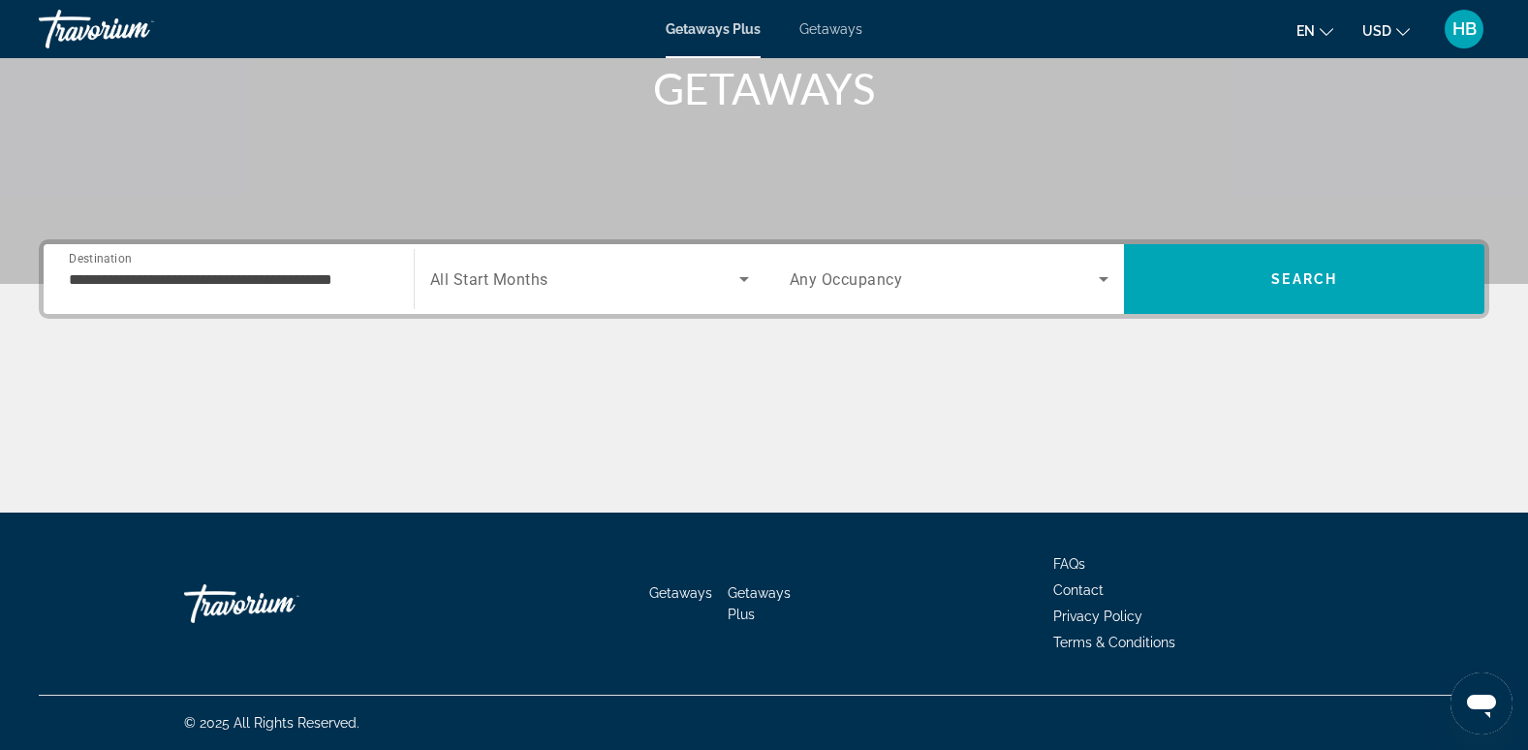
click at [506, 270] on span "All Start Months" at bounding box center [489, 279] width 118 height 18
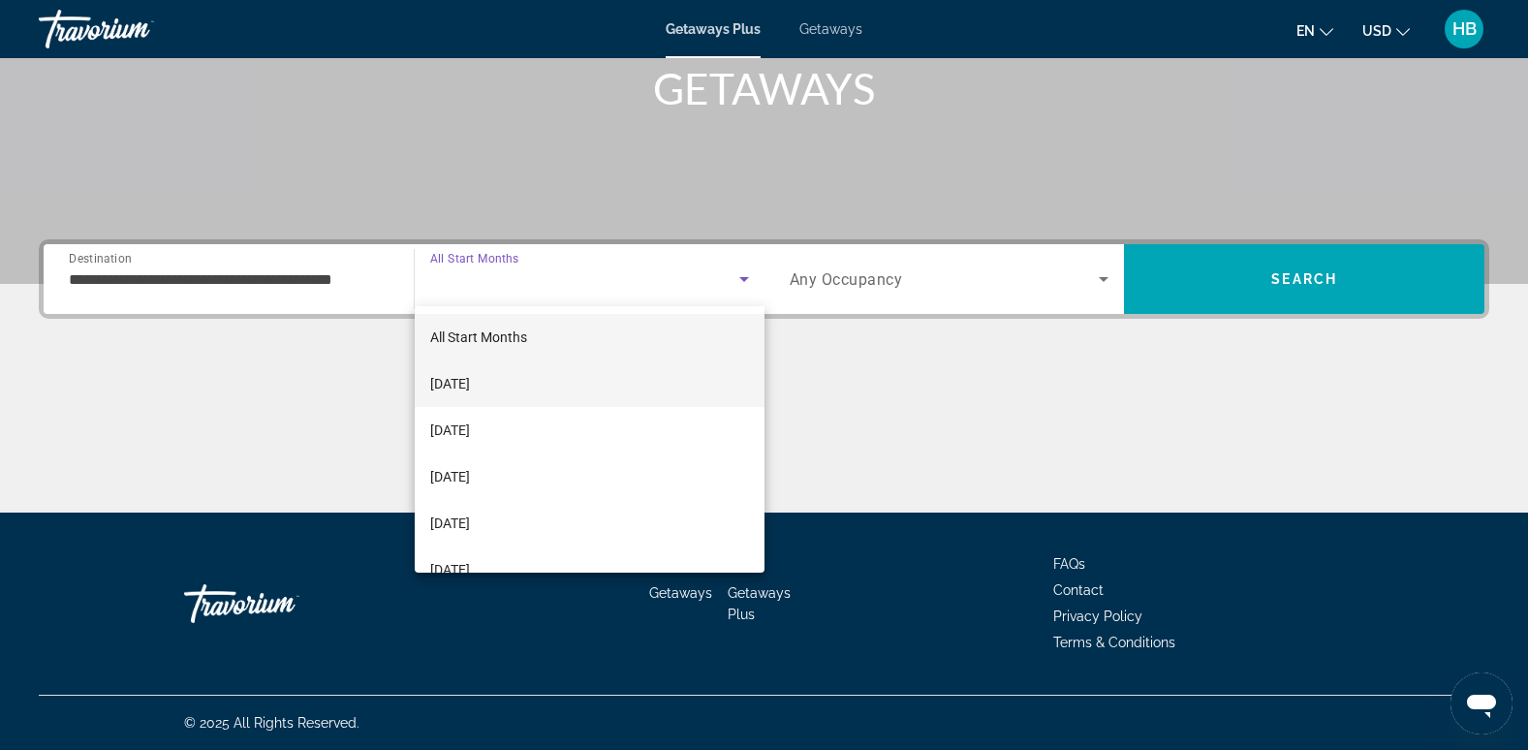
click at [470, 379] on span "[DATE]" at bounding box center [450, 383] width 40 height 23
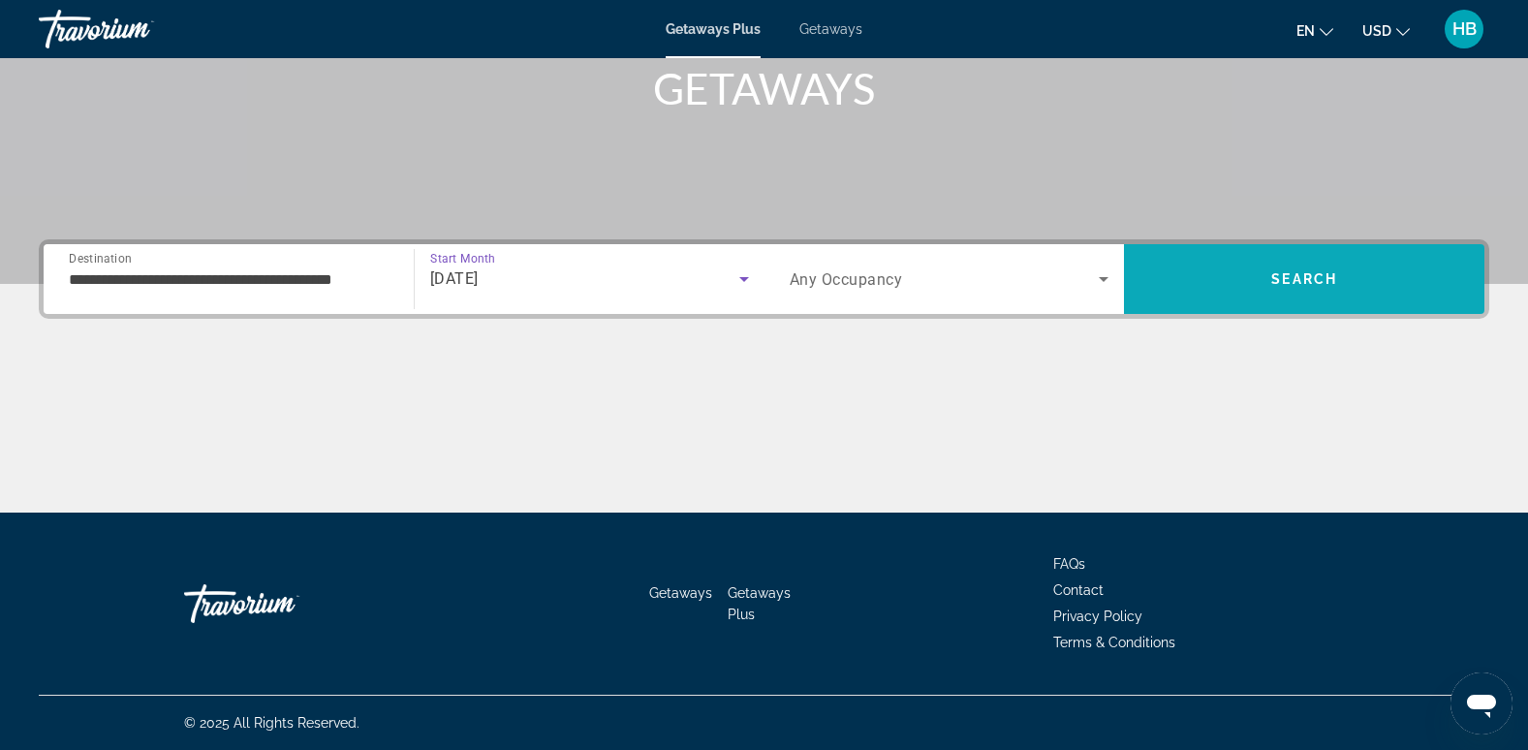
click at [1276, 262] on span "Search" at bounding box center [1304, 279] width 360 height 46
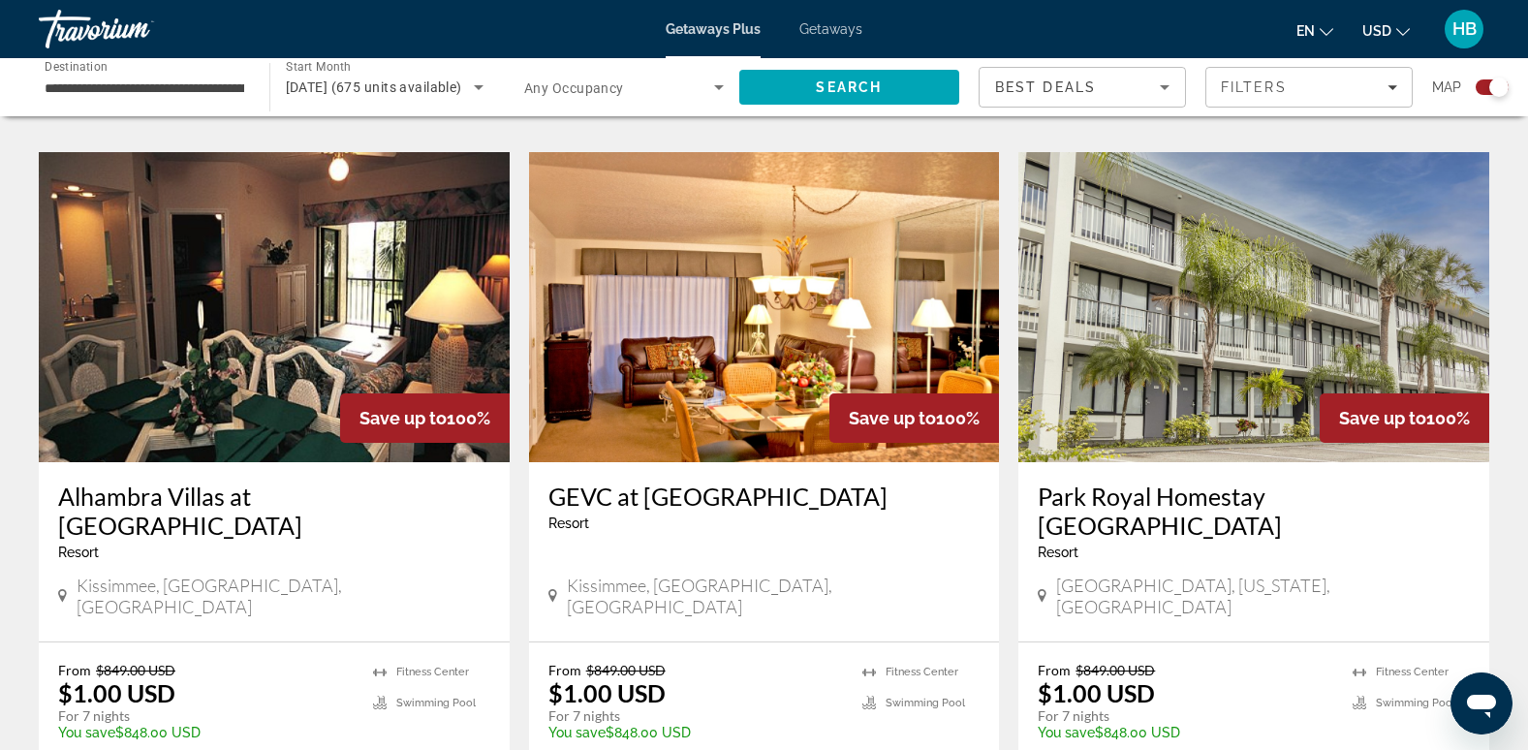
scroll to position [2884, 0]
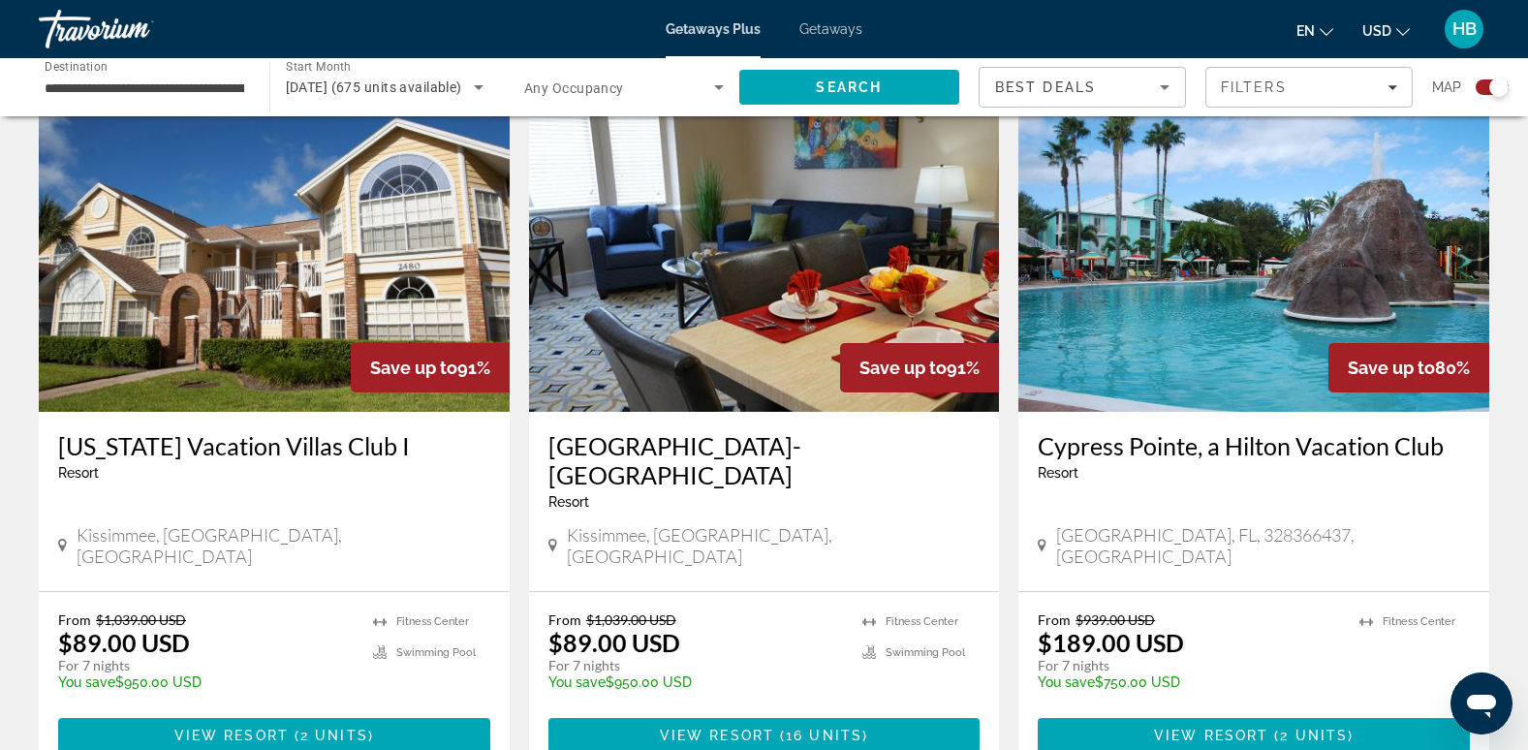
scroll to position [2838, 0]
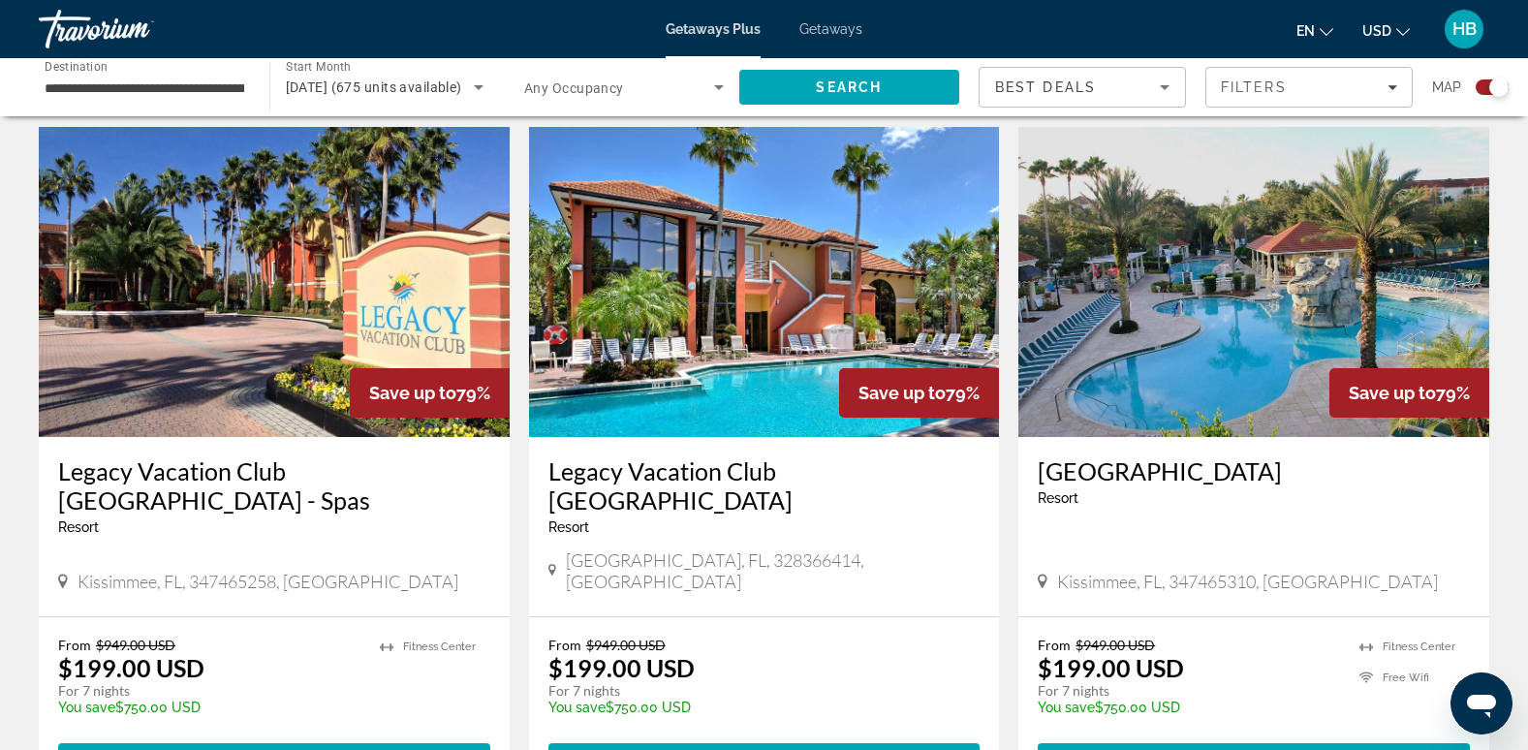
scroll to position [2864, 0]
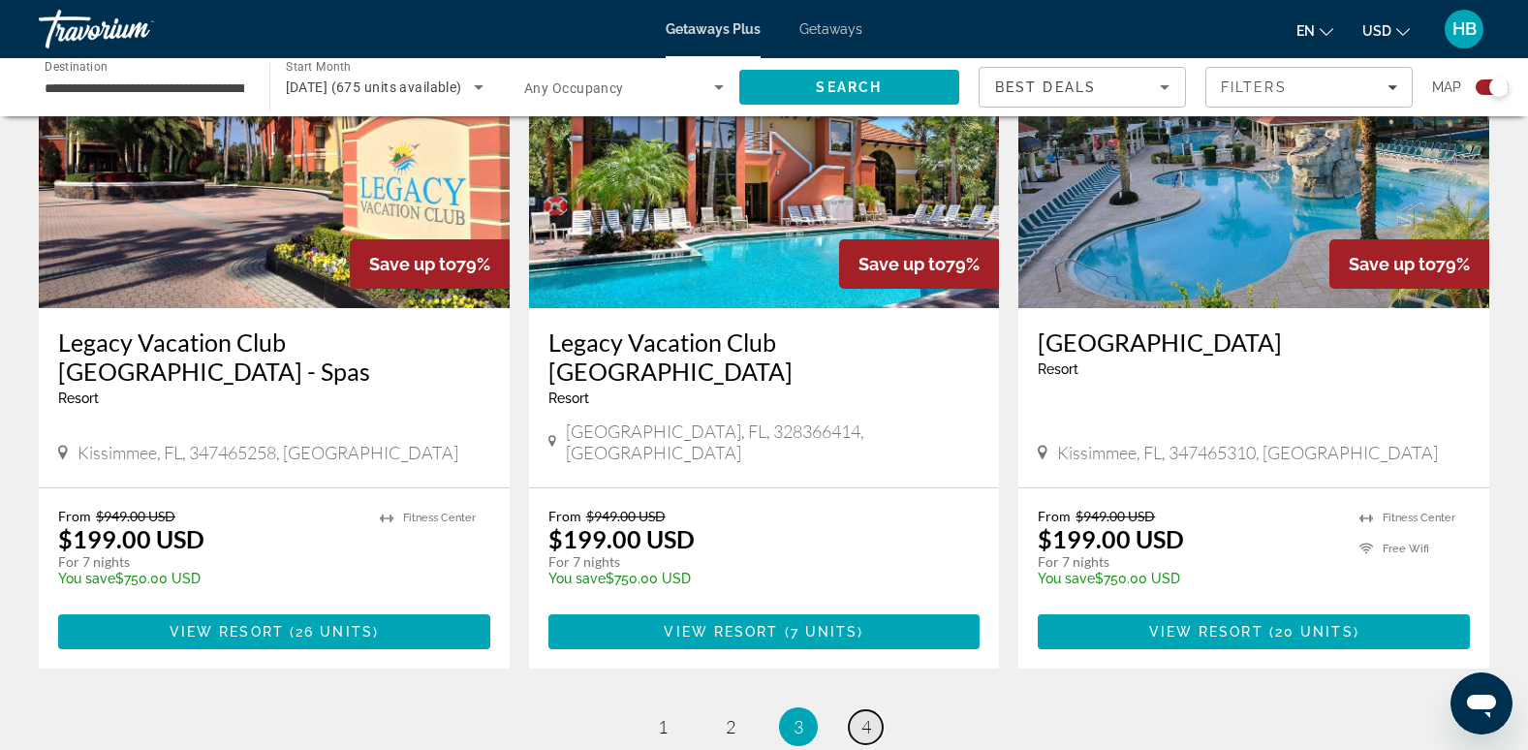
click at [863, 716] on span "4" at bounding box center [866, 726] width 10 height 21
